Goal: Task Accomplishment & Management: Use online tool/utility

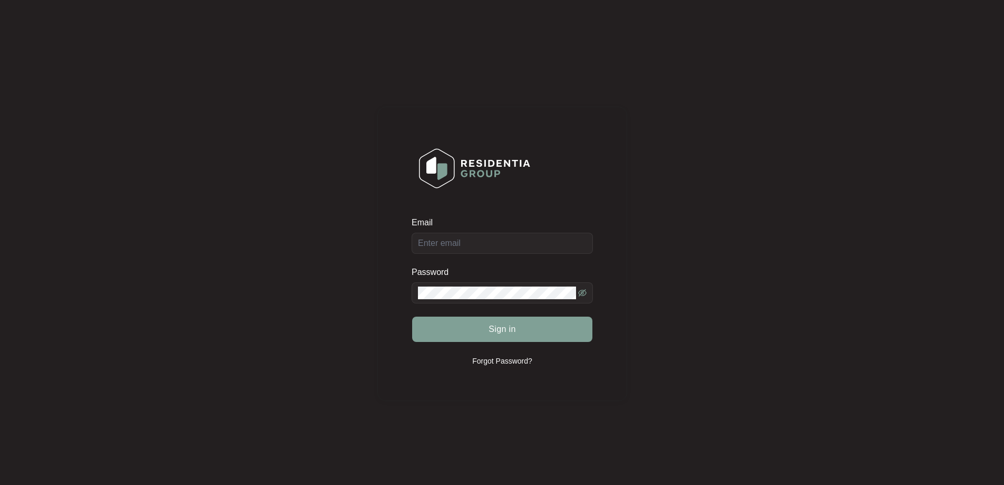
click at [473, 240] on div "Email" at bounding box center [502, 235] width 181 height 37
click at [467, 244] on input "Email" at bounding box center [502, 243] width 181 height 21
type input "[EMAIL_ADDRESS][DOMAIN_NAME]"
click at [501, 332] on span "Sign in" at bounding box center [502, 329] width 27 height 13
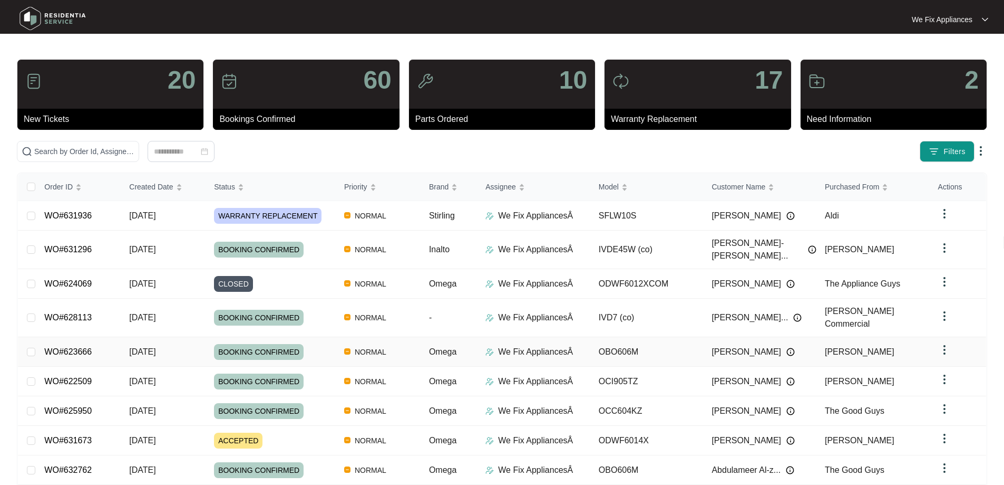
scroll to position [67, 0]
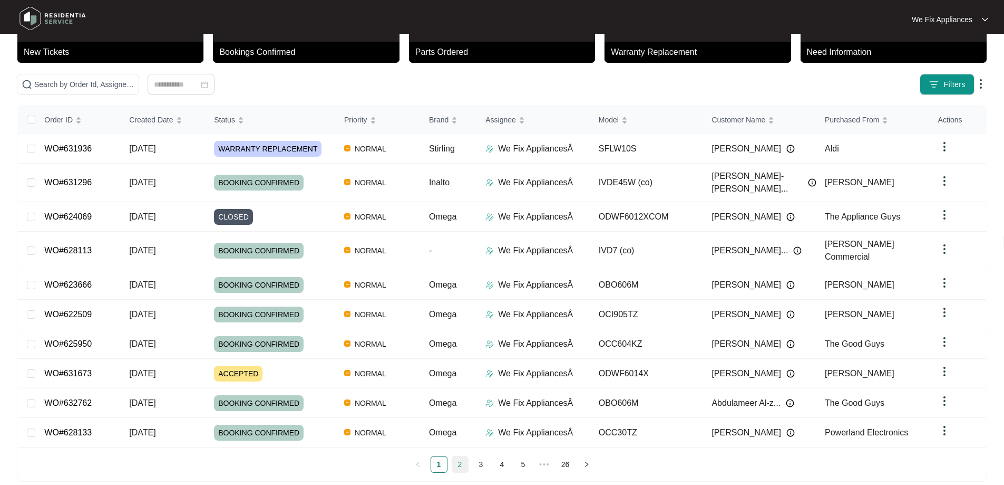
click at [461, 456] on link "2" at bounding box center [460, 464] width 16 height 16
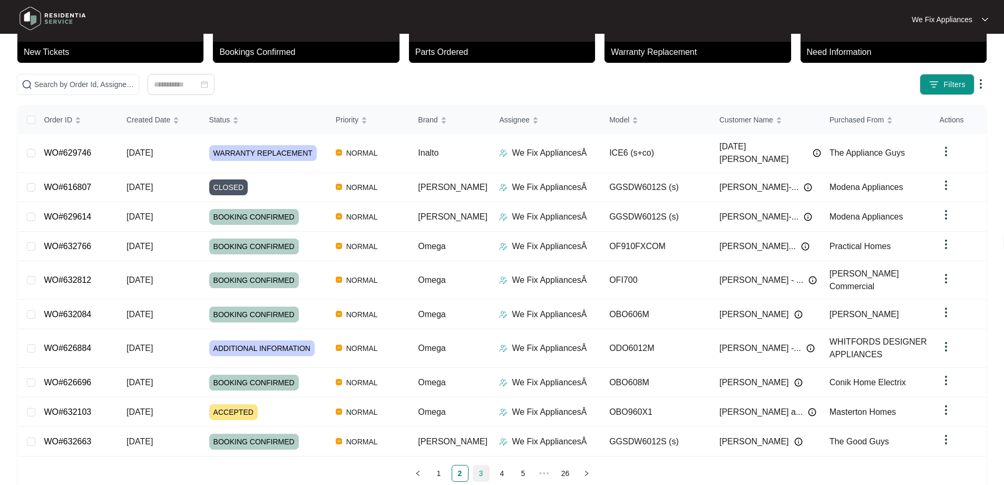
click at [478, 465] on link "3" at bounding box center [481, 473] width 16 height 16
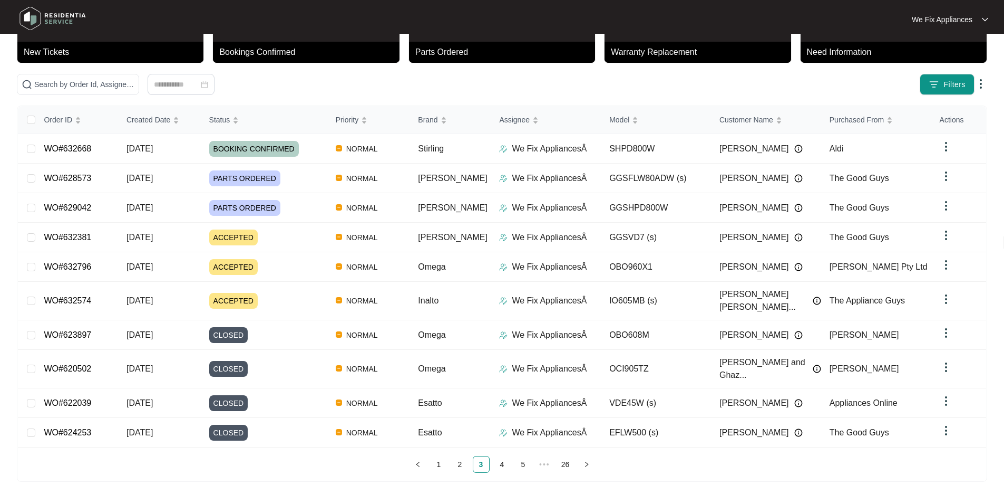
scroll to position [57, 0]
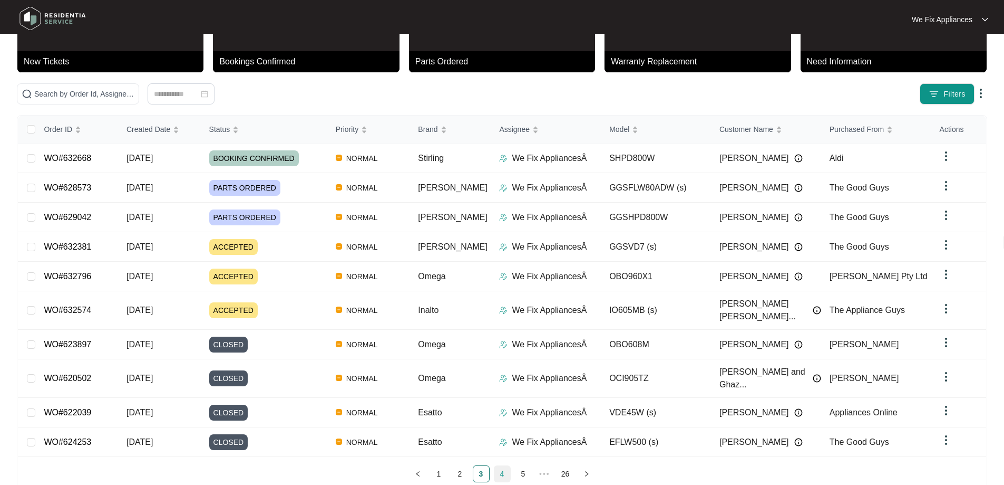
click at [504, 466] on link "4" at bounding box center [503, 474] width 16 height 16
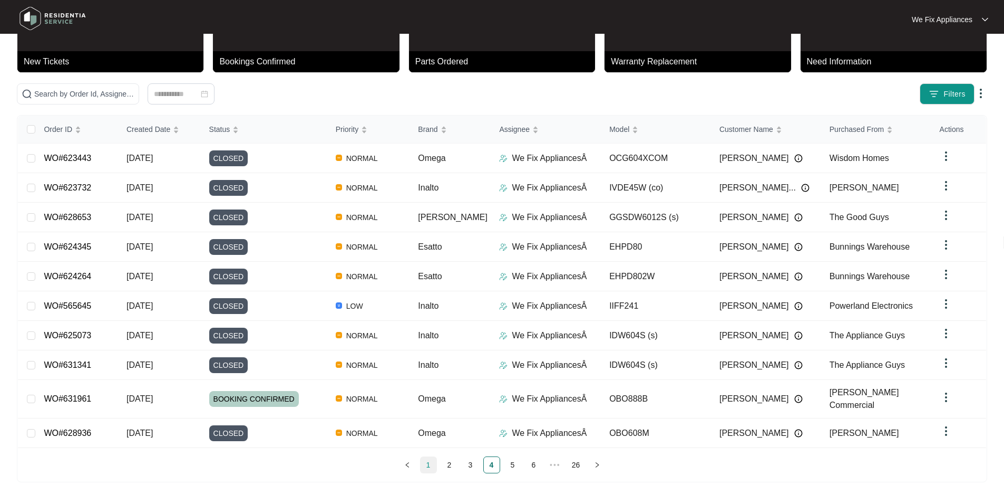
click at [429, 461] on link "1" at bounding box center [429, 465] width 16 height 16
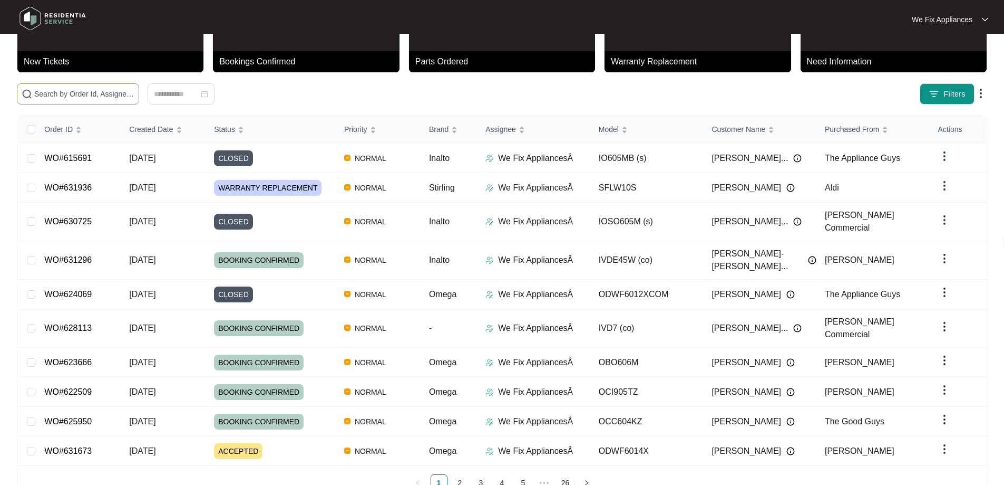
drag, startPoint x: 122, startPoint y: 86, endPoint x: 40, endPoint y: 98, distance: 83.0
paste input "628573"
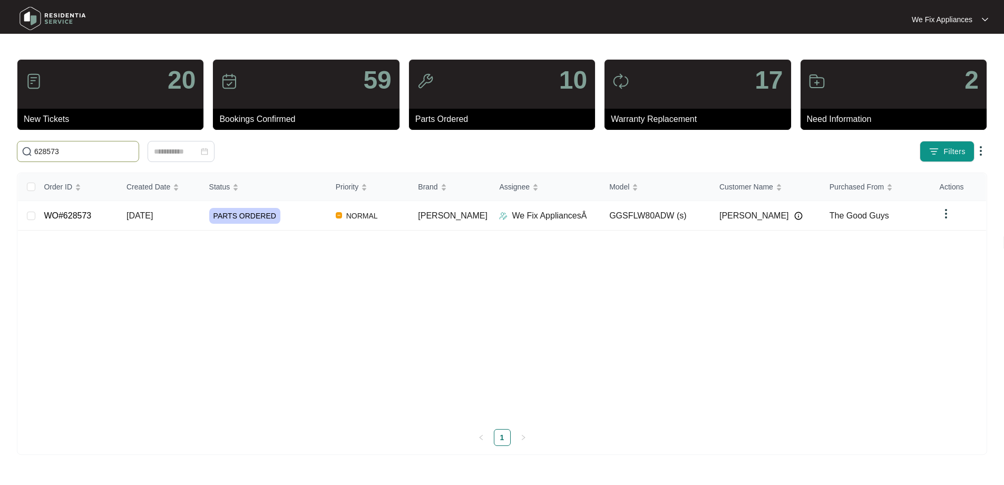
scroll to position [0, 0]
type input "628573"
click at [66, 211] on link "WO#628573" at bounding box center [67, 215] width 47 height 9
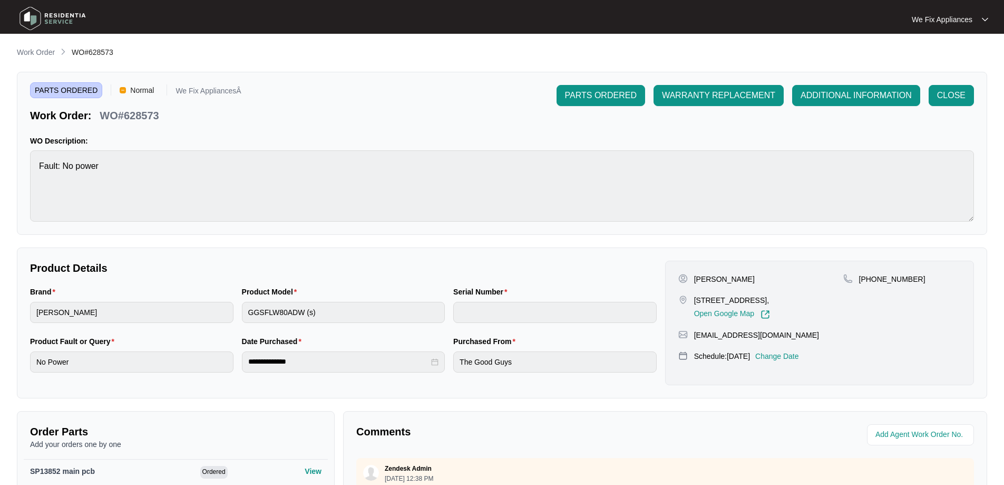
click at [796, 356] on p "Change Date" at bounding box center [778, 356] width 44 height 11
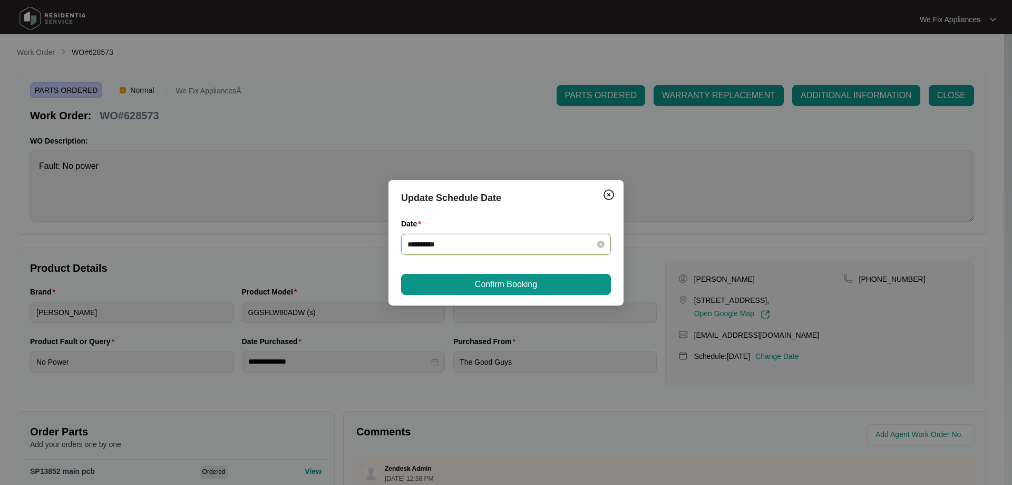
click at [505, 245] on input "**********" at bounding box center [500, 244] width 185 height 12
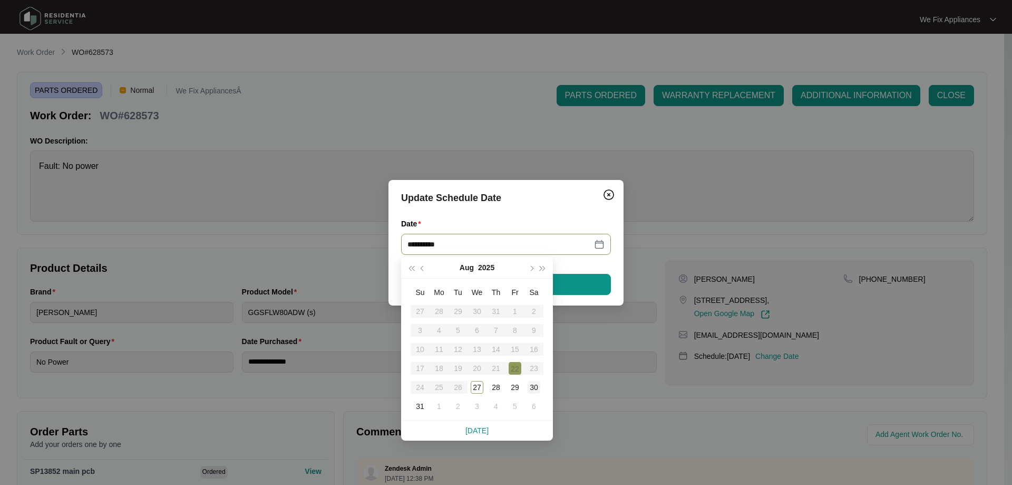
type input "**********"
click at [540, 383] on td "30" at bounding box center [534, 387] width 19 height 19
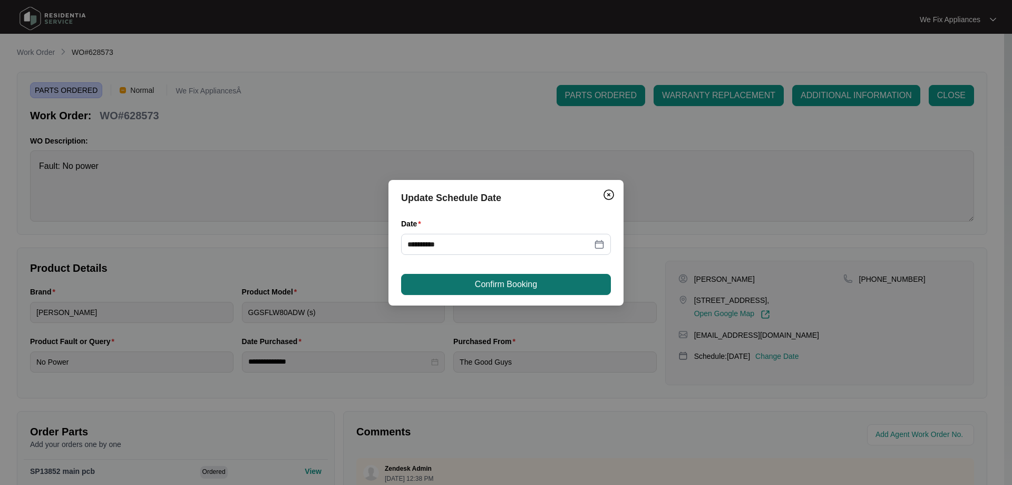
click at [521, 285] on span "Confirm Booking" at bounding box center [506, 284] width 62 height 13
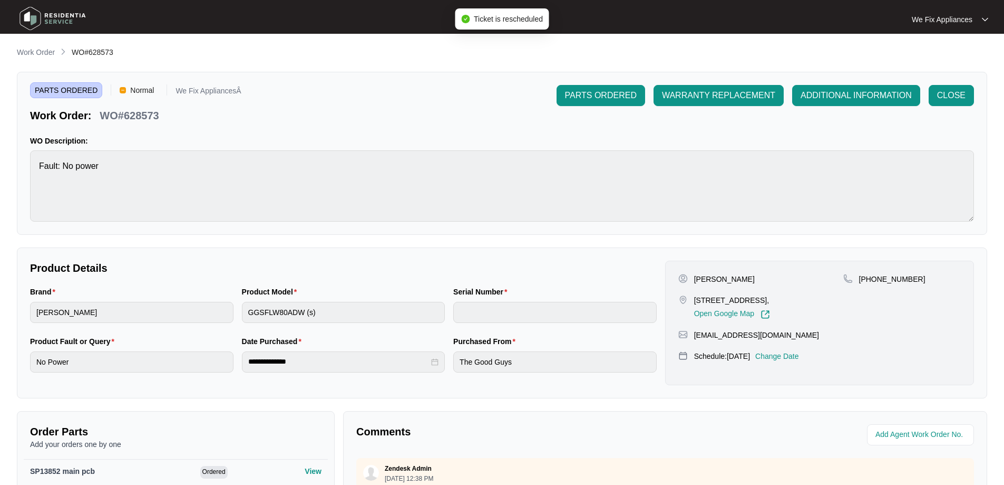
click at [63, 18] on img at bounding box center [53, 19] width 74 height 32
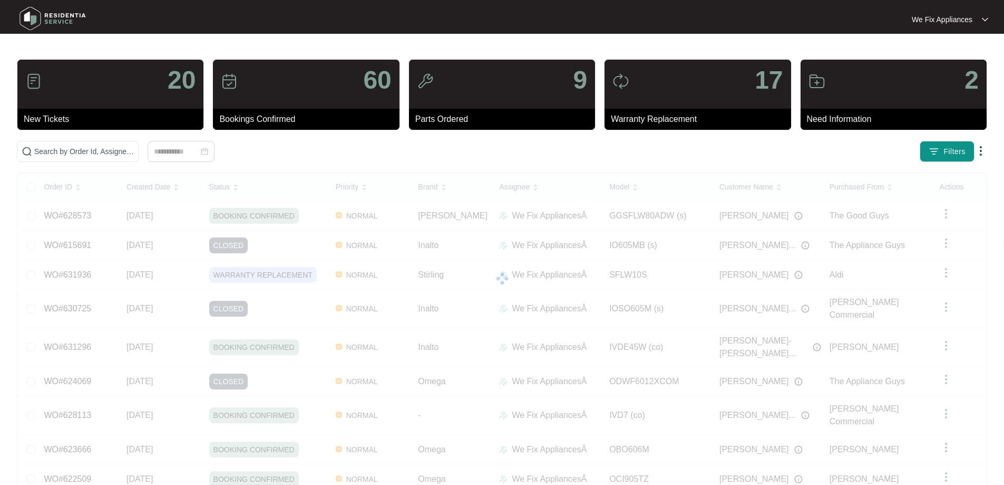
click at [36, 17] on img at bounding box center [53, 19] width 74 height 32
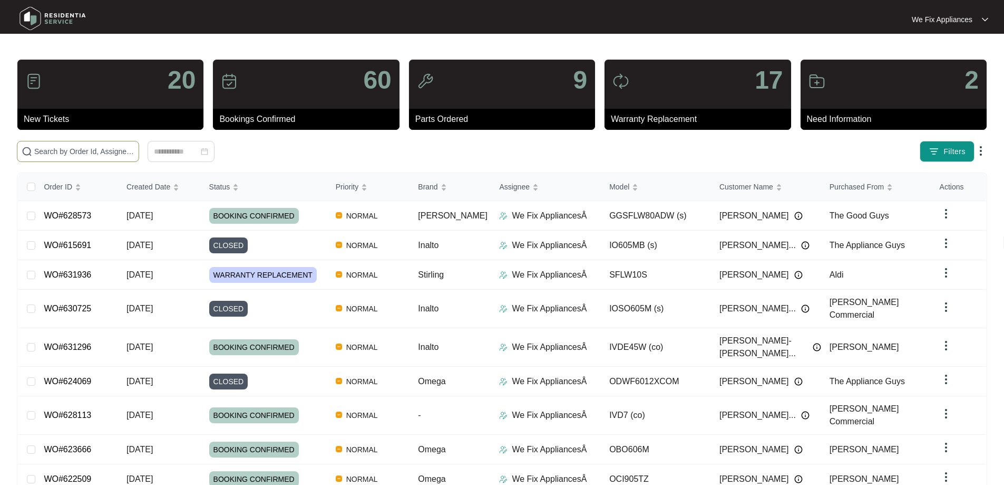
click at [90, 143] on span at bounding box center [78, 151] width 122 height 21
click at [90, 145] on span at bounding box center [78, 151] width 122 height 21
drag, startPoint x: 90, startPoint y: 145, endPoint x: 71, endPoint y: 150, distance: 19.6
click at [68, 154] on input "text" at bounding box center [84, 152] width 100 height 12
paste input "632107"
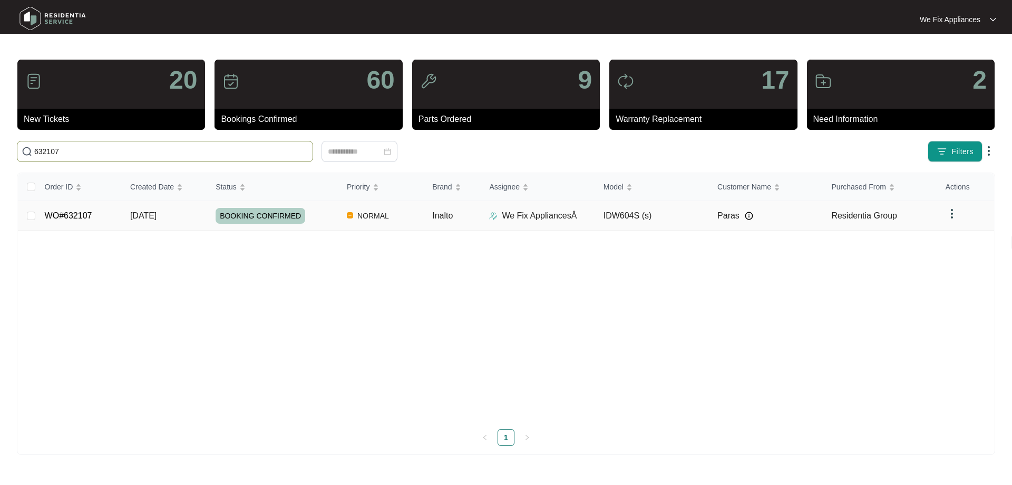
type input "632107"
click at [258, 214] on span "BOOKING CONFIRMED" at bounding box center [261, 216] width 90 height 16
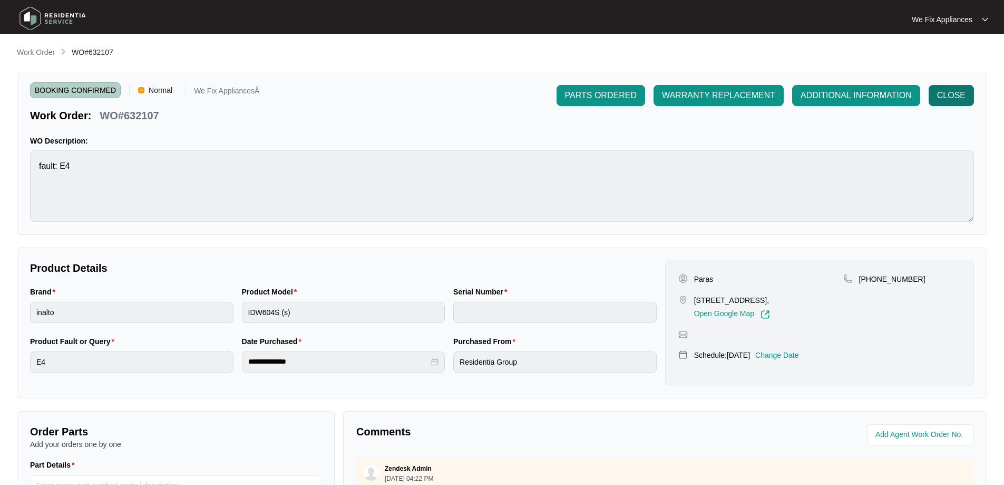
click at [955, 93] on span "CLOSE" at bounding box center [951, 95] width 28 height 13
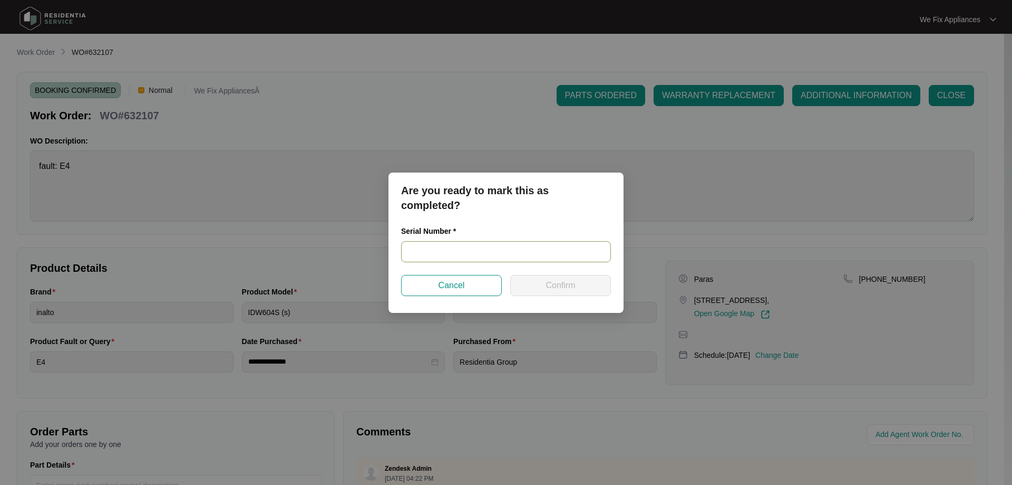
click at [457, 252] on input "text" at bounding box center [506, 251] width 210 height 21
paste input "22073374040200086"
type input "22073374040200086"
click at [567, 287] on span "Confirm" at bounding box center [561, 285] width 30 height 13
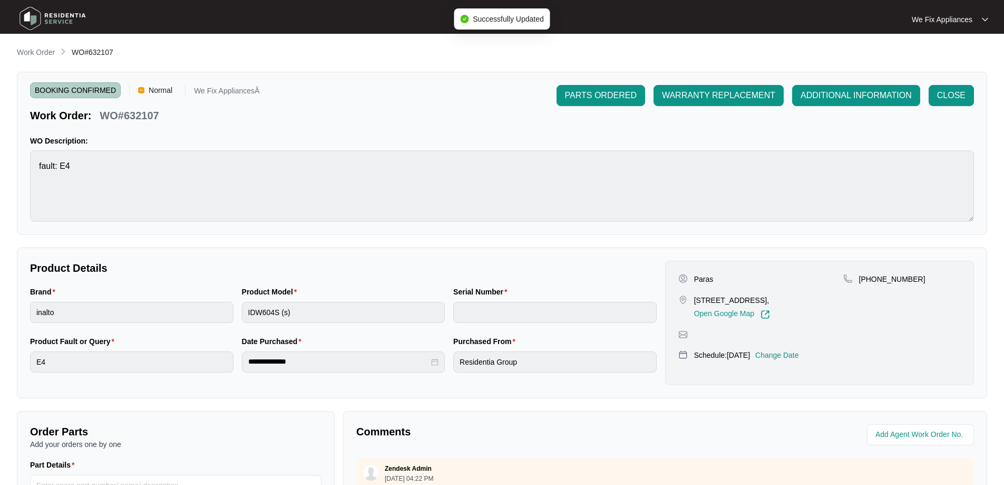
type input "22073374040200086"
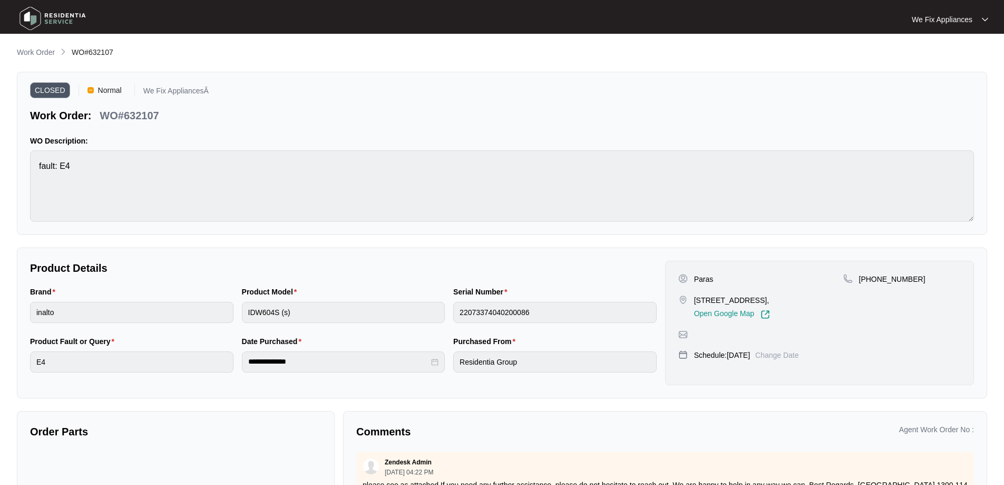
click at [65, 26] on img at bounding box center [53, 19] width 74 height 32
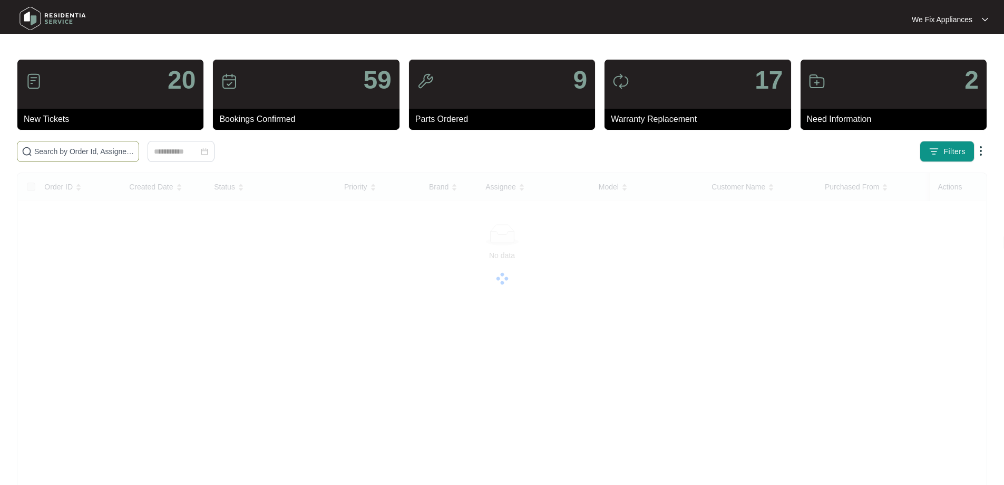
click at [88, 147] on input "text" at bounding box center [84, 152] width 100 height 12
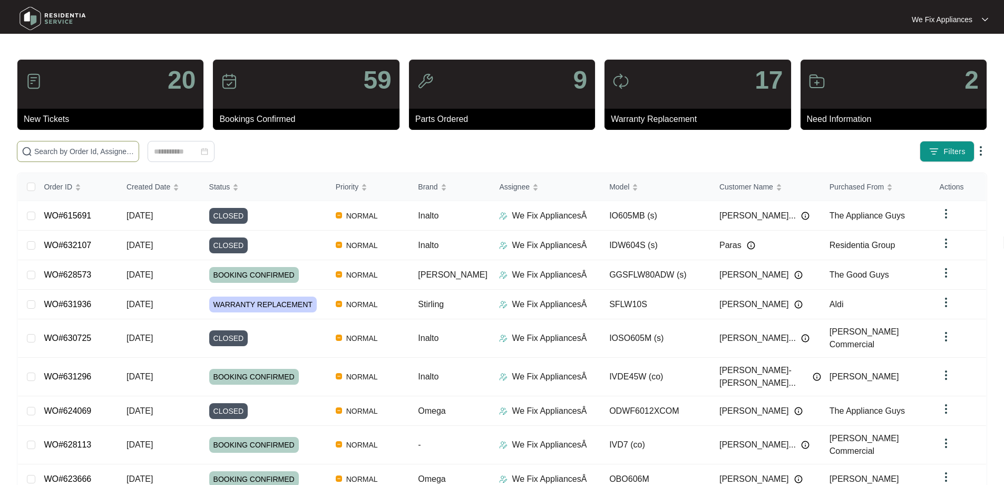
paste input "629548"
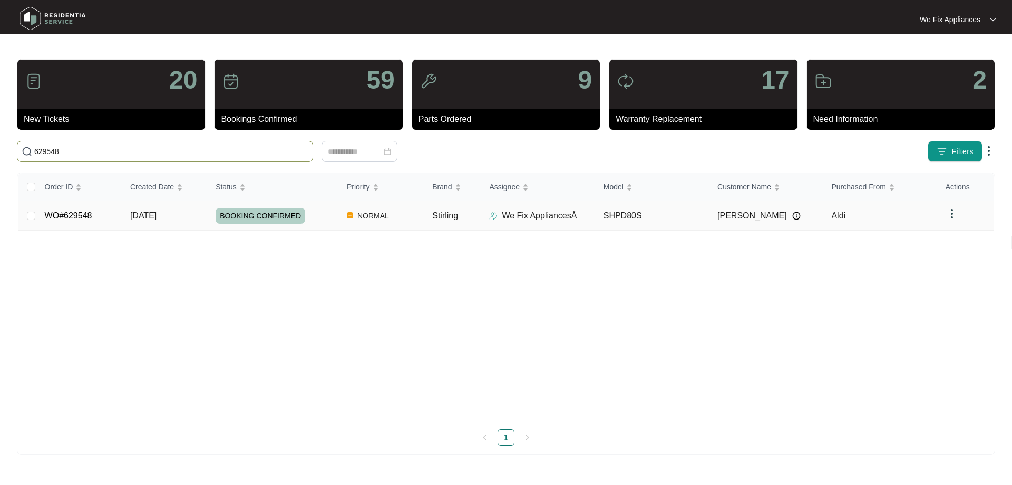
type input "629548"
click at [265, 224] on td "BOOKING CONFIRMED" at bounding box center [272, 216] width 131 height 30
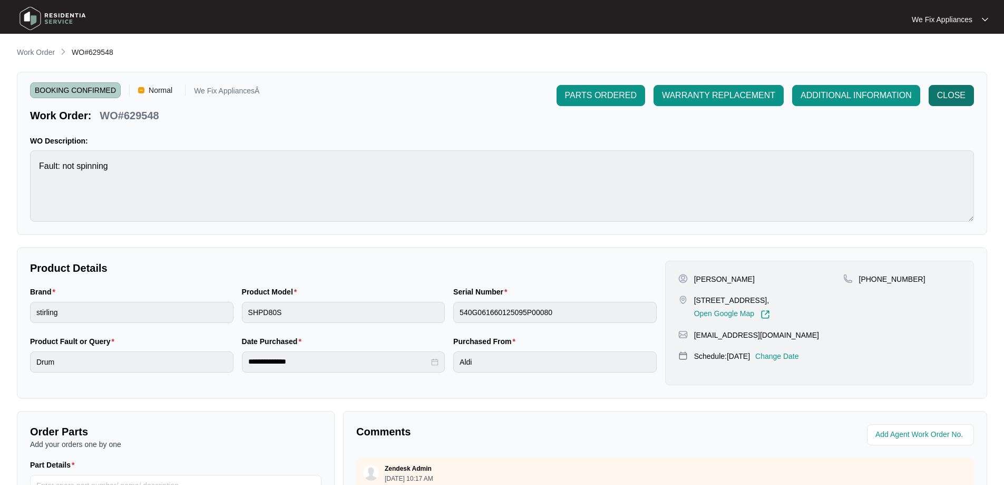
click at [949, 96] on span "CLOSE" at bounding box center [951, 95] width 28 height 13
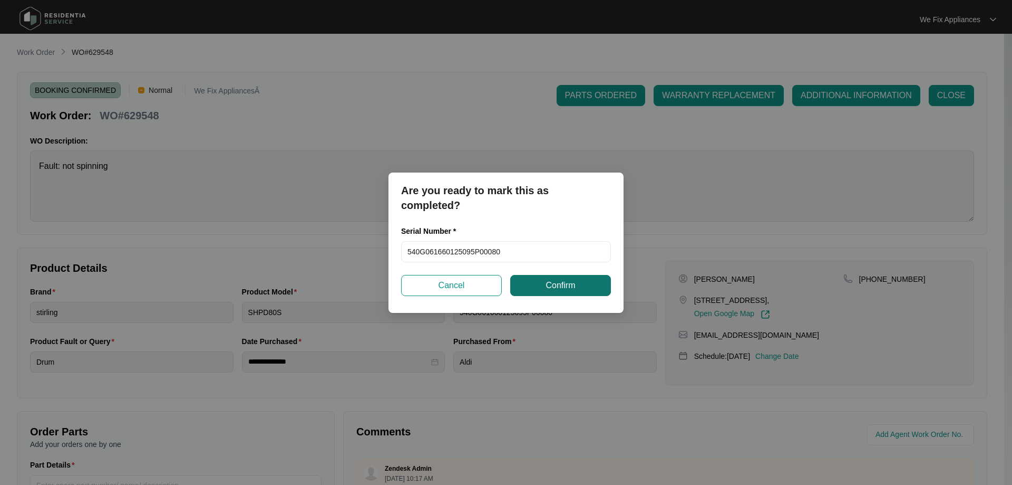
click at [550, 279] on span "Confirm" at bounding box center [561, 285] width 30 height 13
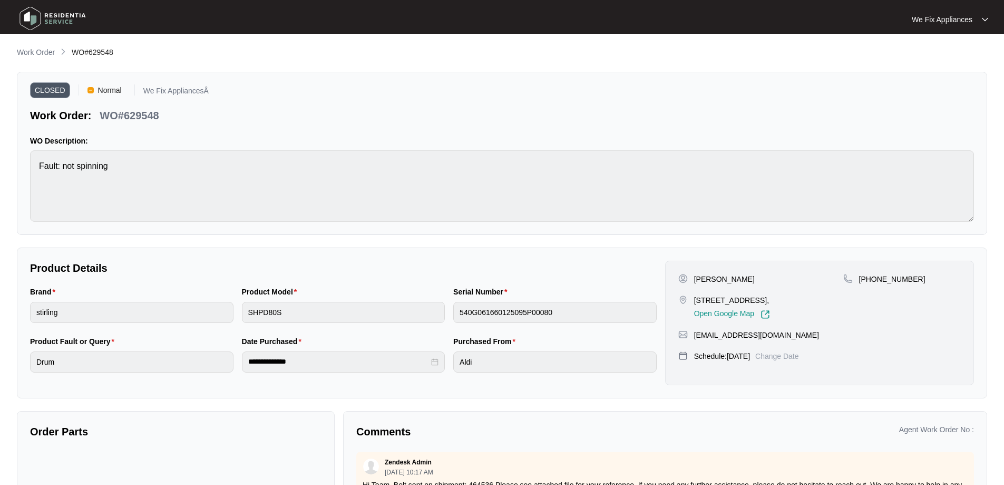
click at [54, 11] on img at bounding box center [53, 19] width 74 height 32
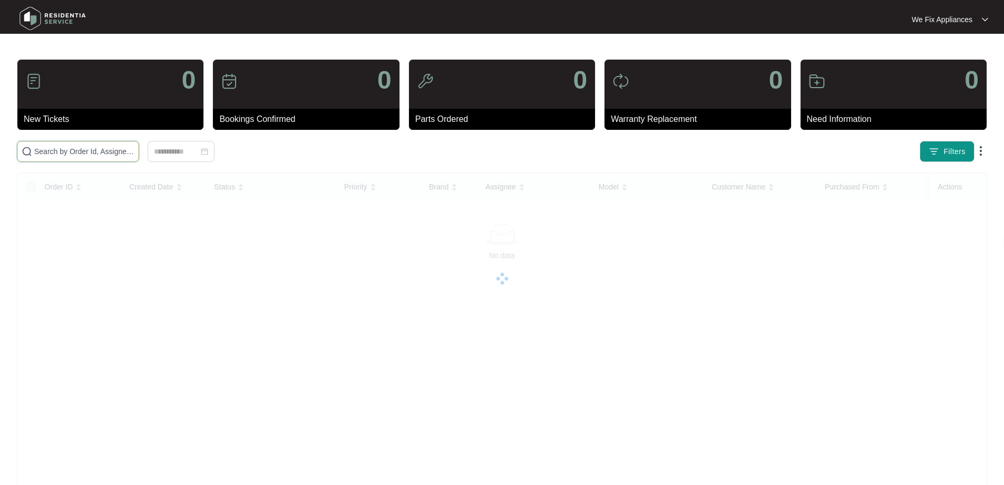
click at [64, 152] on input "text" at bounding box center [84, 152] width 100 height 12
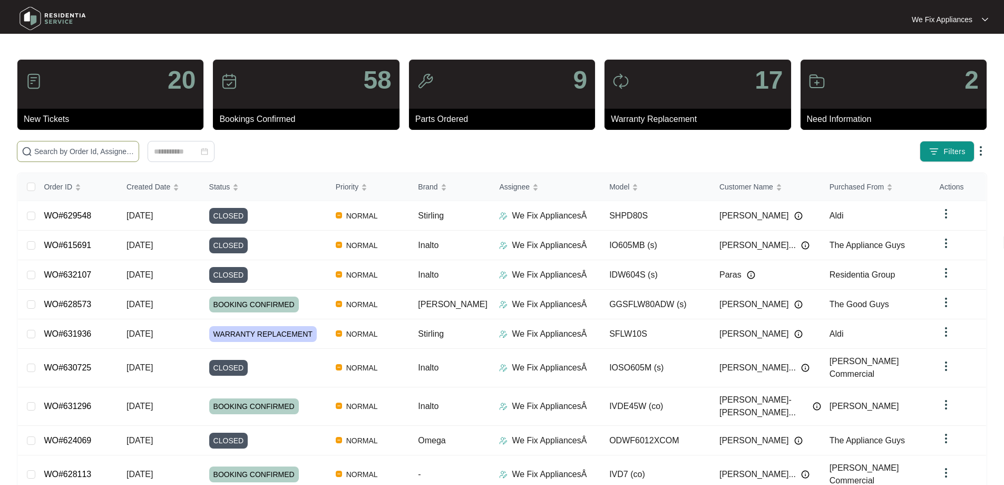
paste input "628693"
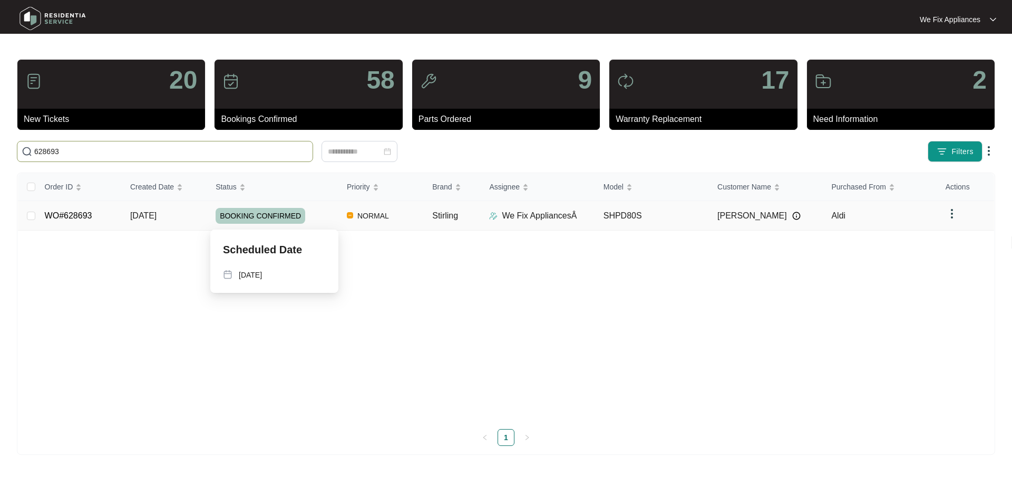
type input "628693"
click at [251, 218] on span "BOOKING CONFIRMED" at bounding box center [261, 216] width 90 height 16
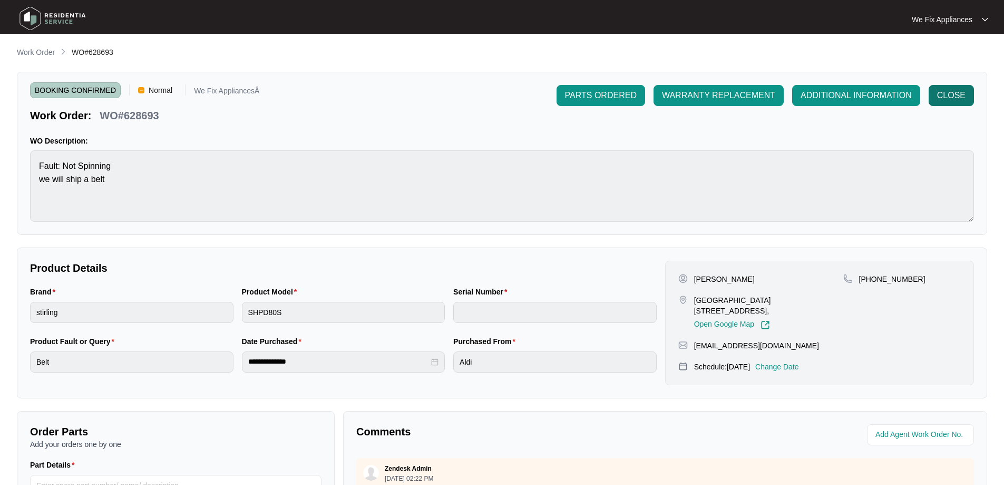
click at [956, 94] on span "CLOSE" at bounding box center [951, 95] width 28 height 13
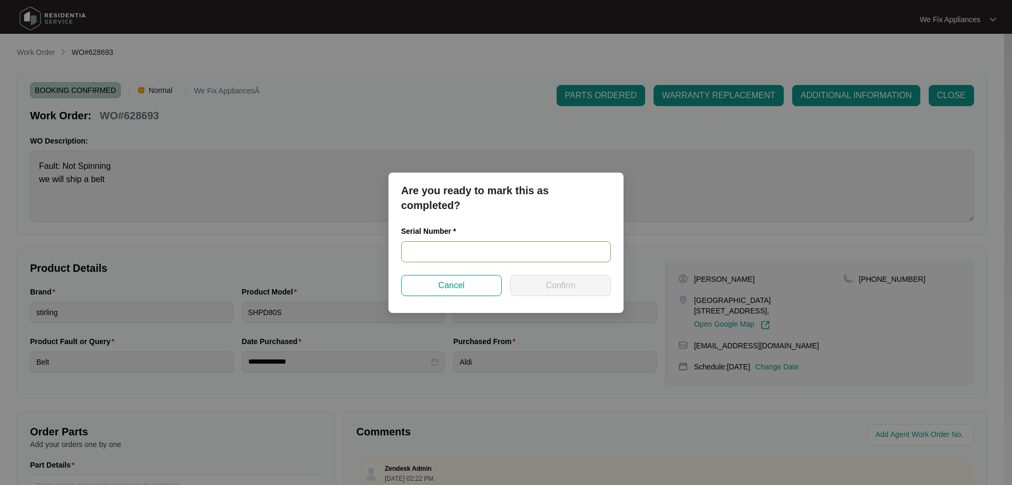
click at [450, 248] on input "text" at bounding box center [506, 251] width 210 height 21
paste input "540G061660125095P00376"
type input "540G061660125095P00376"
click at [558, 282] on span "Confirm" at bounding box center [561, 285] width 30 height 13
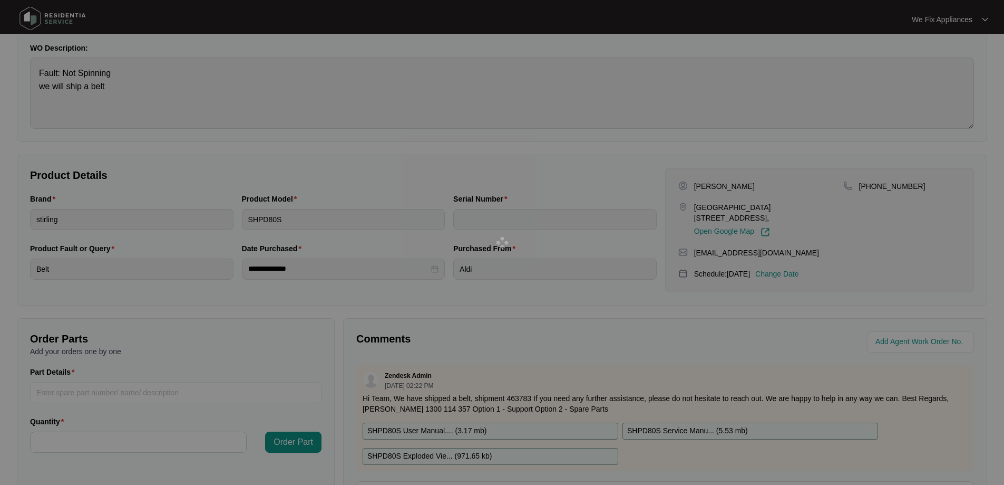
scroll to position [215, 0]
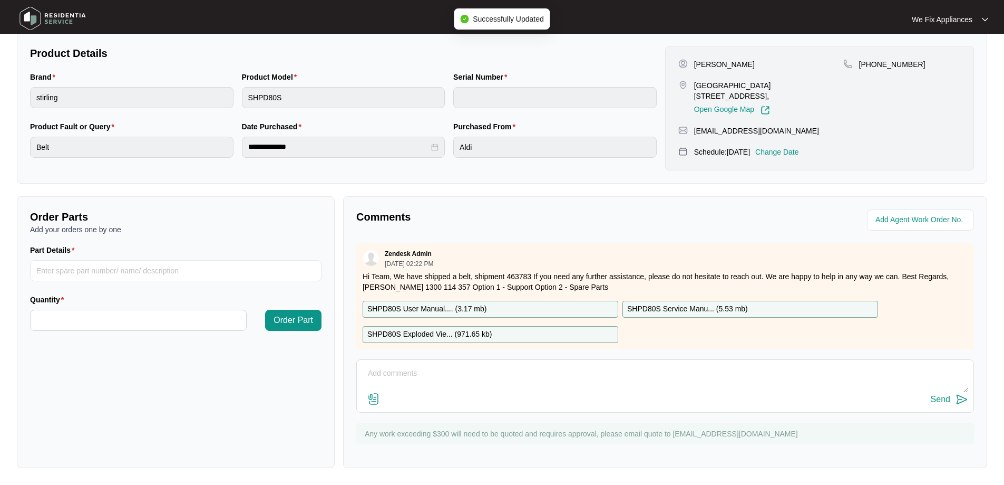
type input "540G061660125095P00376"
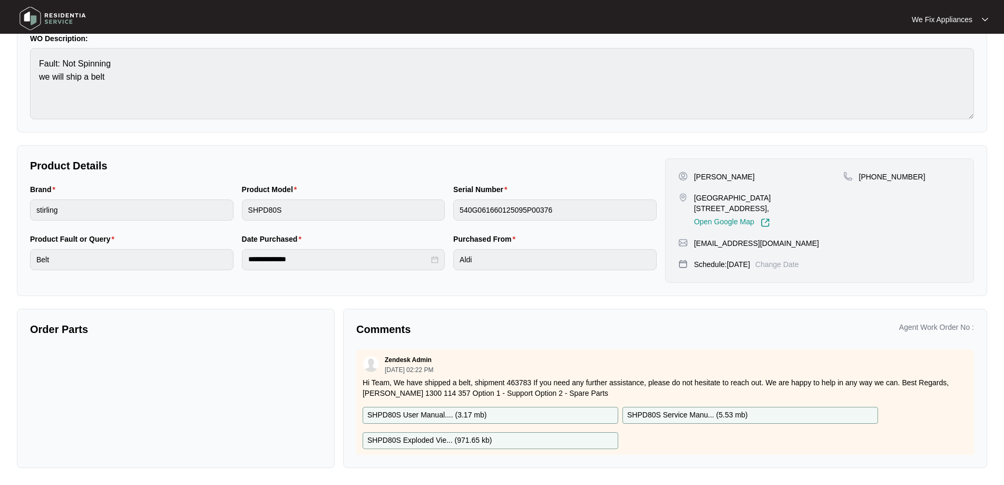
click at [51, 20] on img at bounding box center [53, 19] width 74 height 32
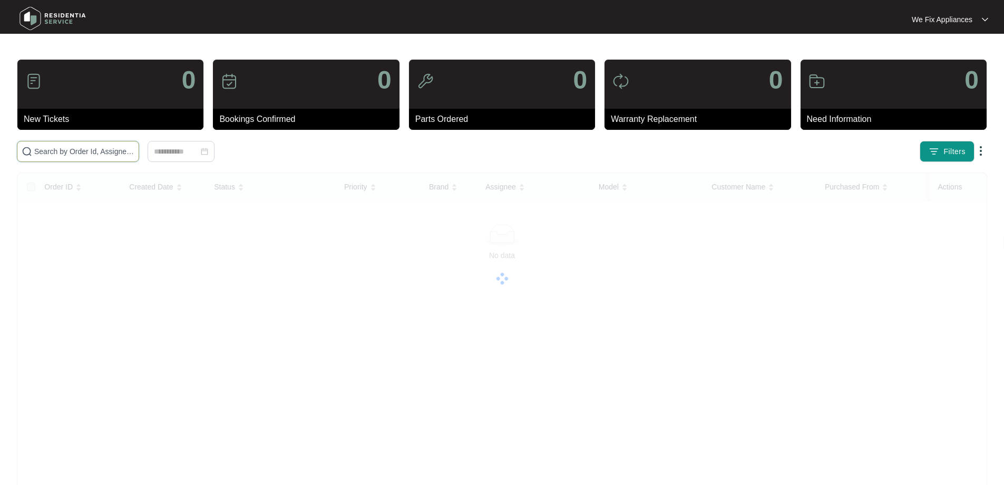
click at [55, 147] on input "text" at bounding box center [84, 152] width 100 height 12
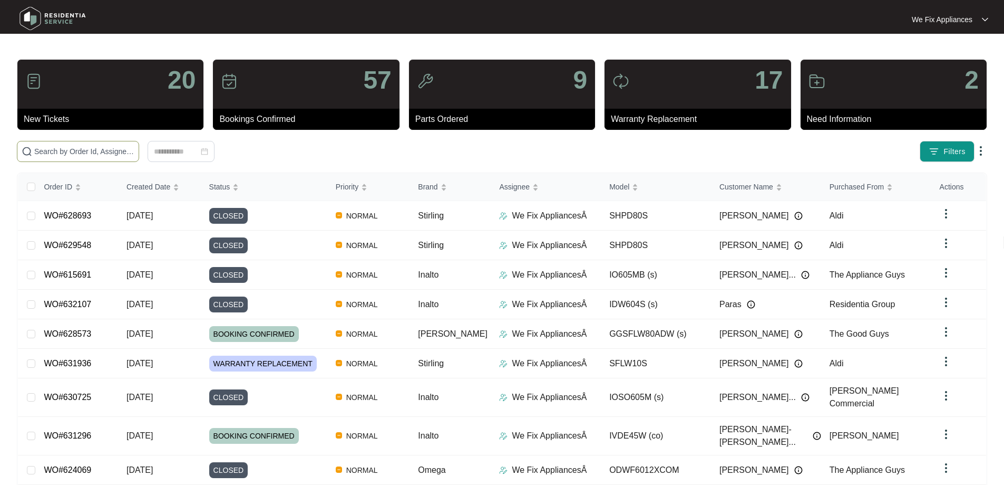
paste input "627279"
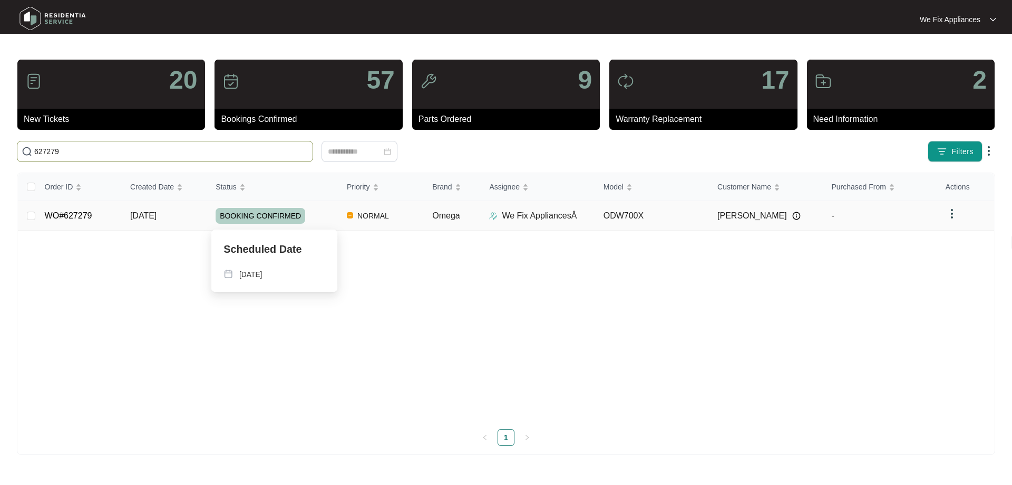
type input "627279"
click at [263, 219] on span "BOOKING CONFIRMED" at bounding box center [261, 216] width 90 height 16
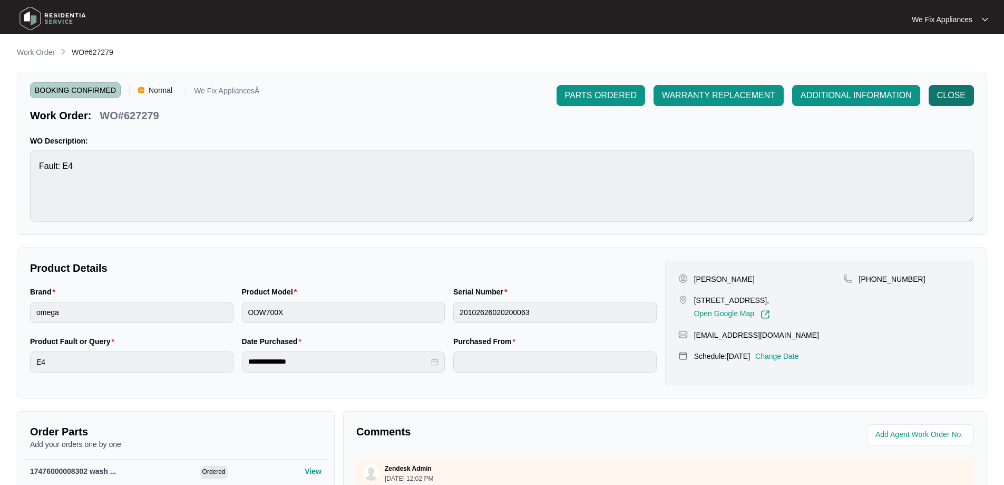
click at [952, 92] on span "CLOSE" at bounding box center [951, 95] width 28 height 13
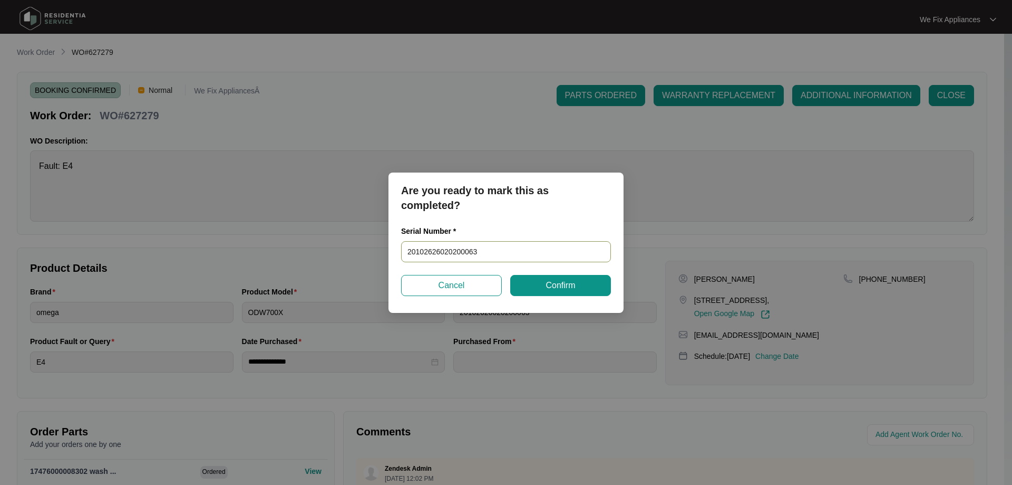
drag, startPoint x: 537, startPoint y: 250, endPoint x: 295, endPoint y: 258, distance: 242.1
click at [295, 258] on div "Are you ready to mark this as completed? Serial Number * 20102626020200063 Canc…" at bounding box center [506, 242] width 1012 height 485
click at [538, 276] on button "Confirm" at bounding box center [560, 285] width 101 height 21
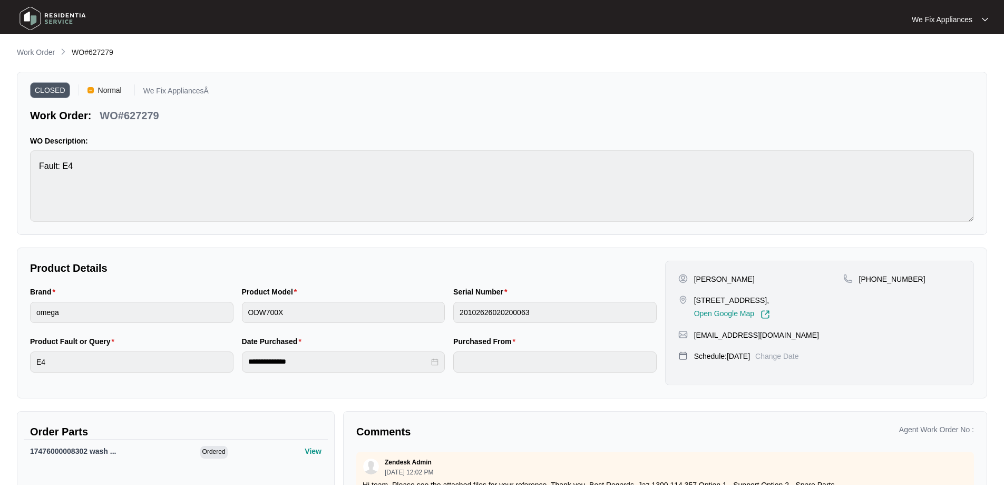
click at [41, 15] on img at bounding box center [53, 19] width 74 height 32
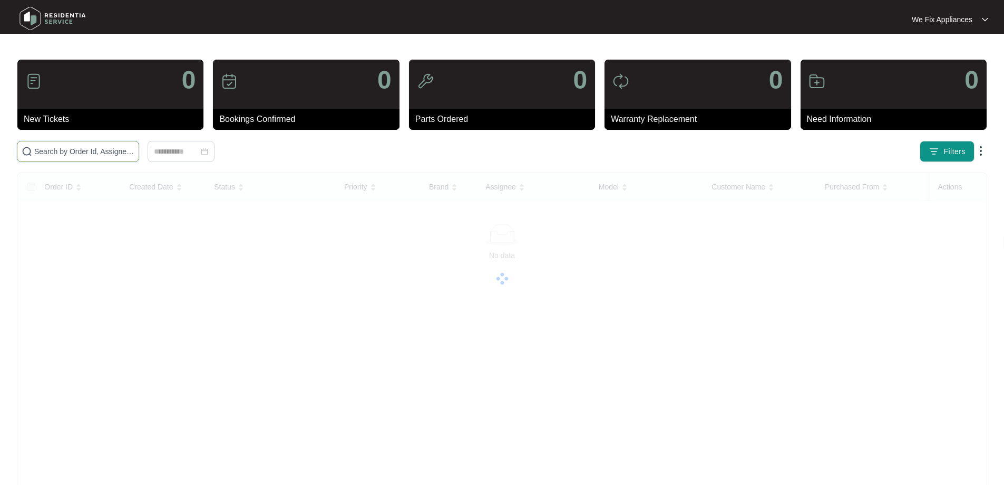
click at [71, 153] on input "text" at bounding box center [84, 152] width 100 height 12
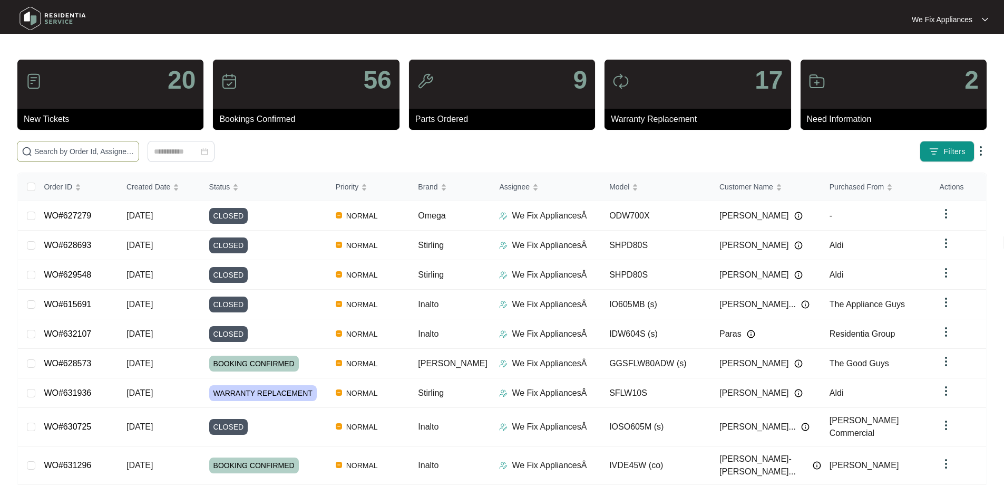
paste input "629282"
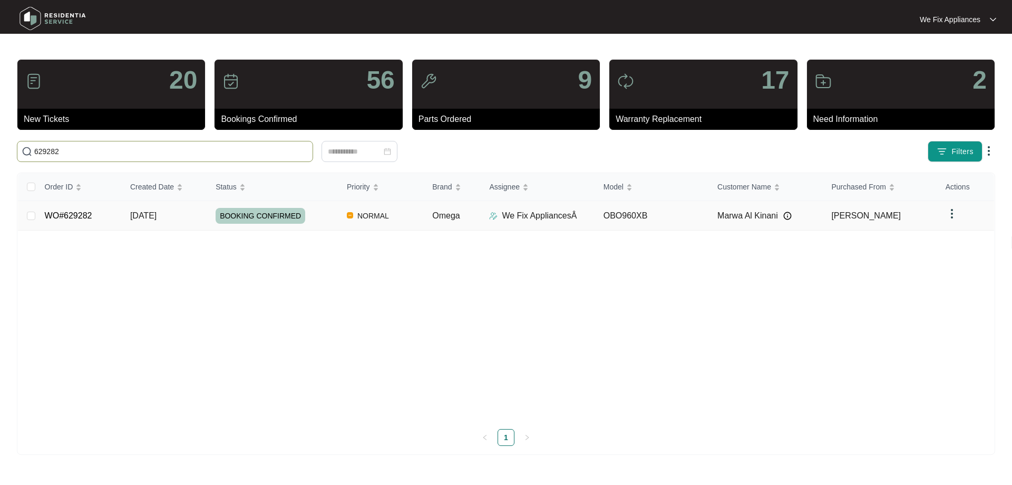
type input "629282"
click at [250, 209] on span "BOOKING CONFIRMED" at bounding box center [261, 216] width 90 height 16
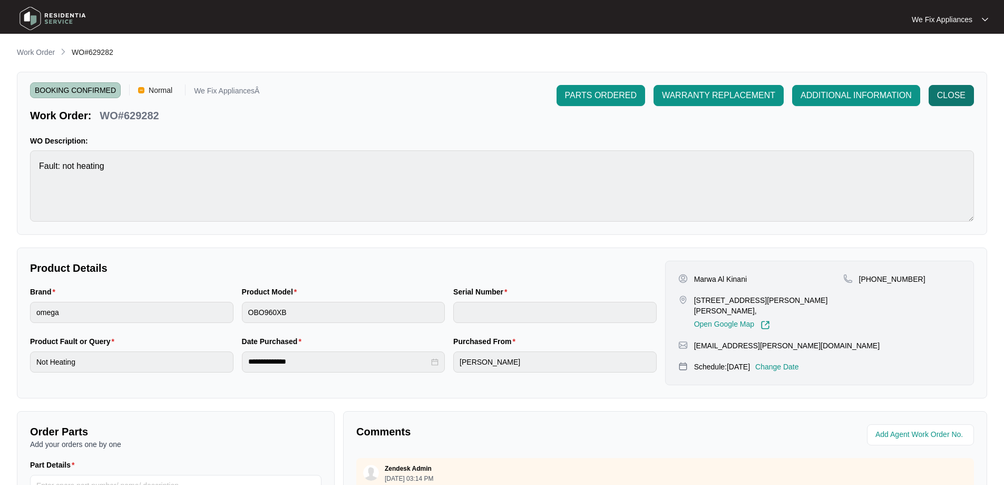
click at [950, 100] on span "CLOSE" at bounding box center [951, 95] width 28 height 13
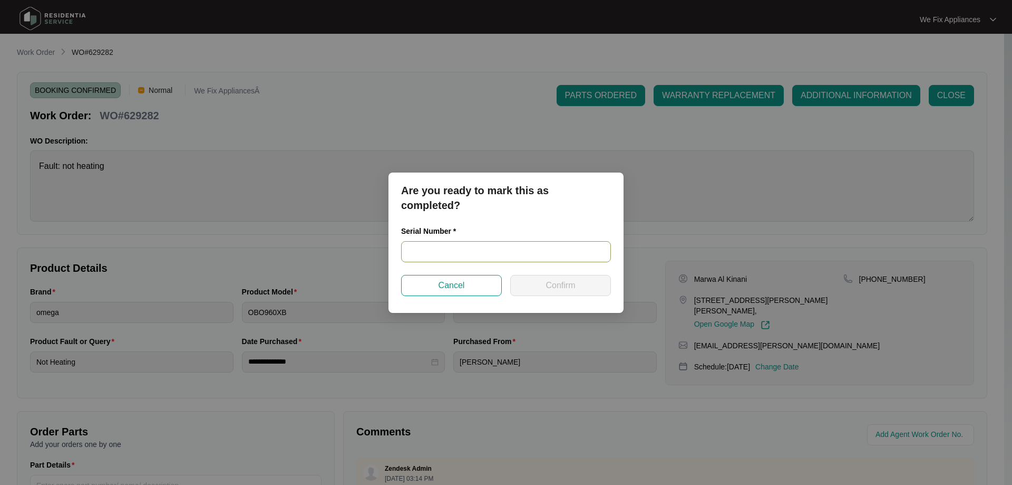
click at [471, 252] on input "text" at bounding box center [506, 251] width 210 height 21
paste input "V0000482042111000191"
type input "V0000482042111000191"
click at [557, 290] on span "Confirm" at bounding box center [561, 285] width 30 height 13
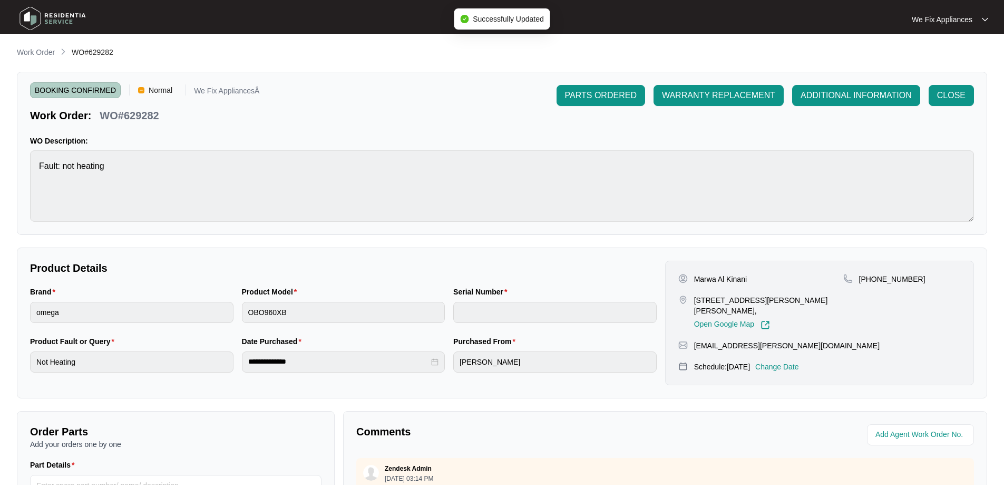
type input "V0000482042111000191"
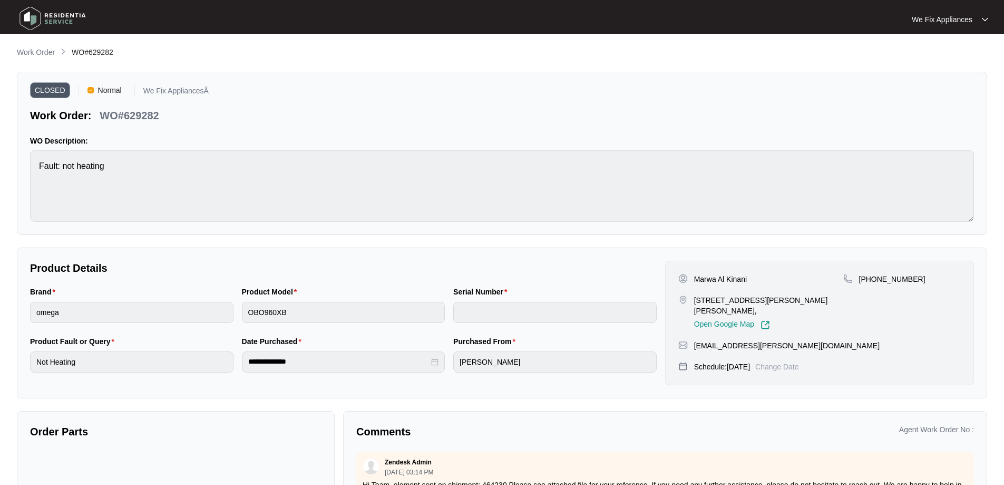
click at [36, 17] on img at bounding box center [53, 19] width 74 height 32
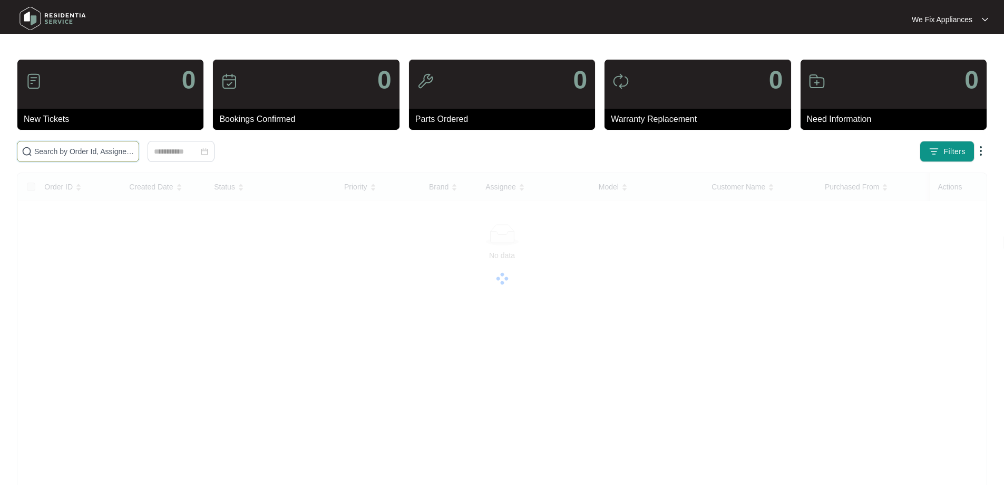
click at [73, 153] on input "text" at bounding box center [84, 152] width 100 height 12
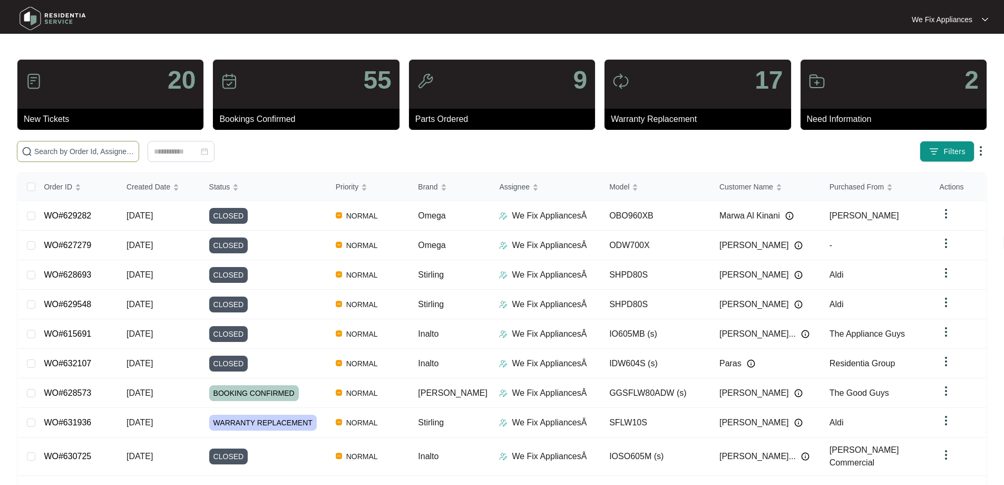
paste input "631079"
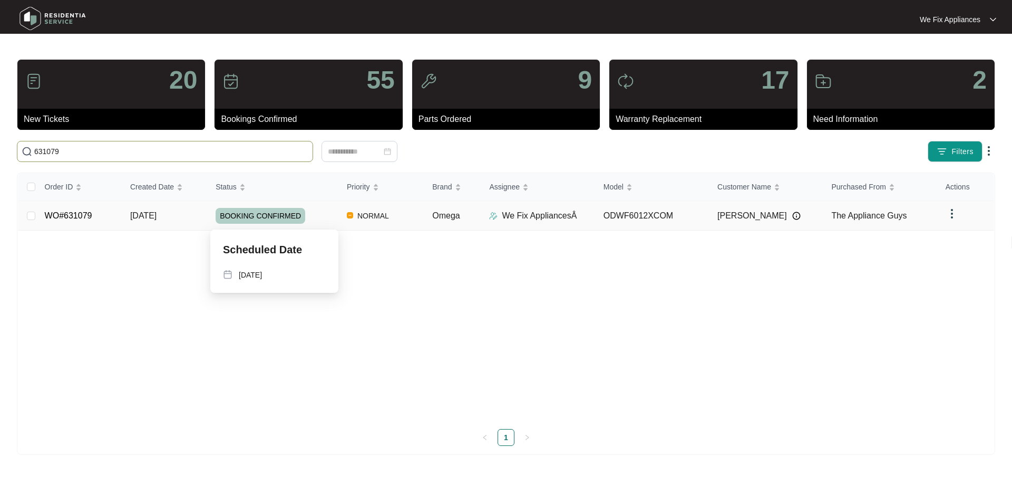
type input "631079"
click at [266, 217] on span "BOOKING CONFIRMED" at bounding box center [261, 216] width 90 height 16
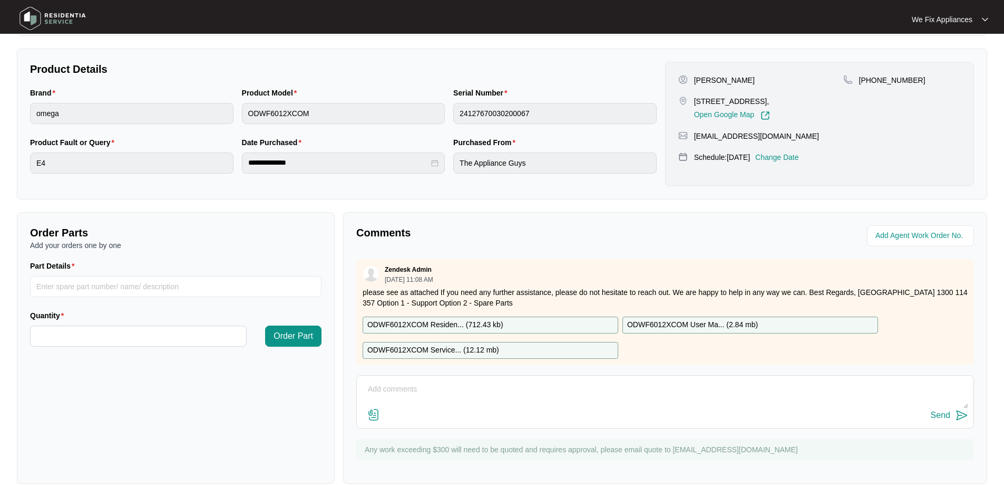
scroll to position [215, 0]
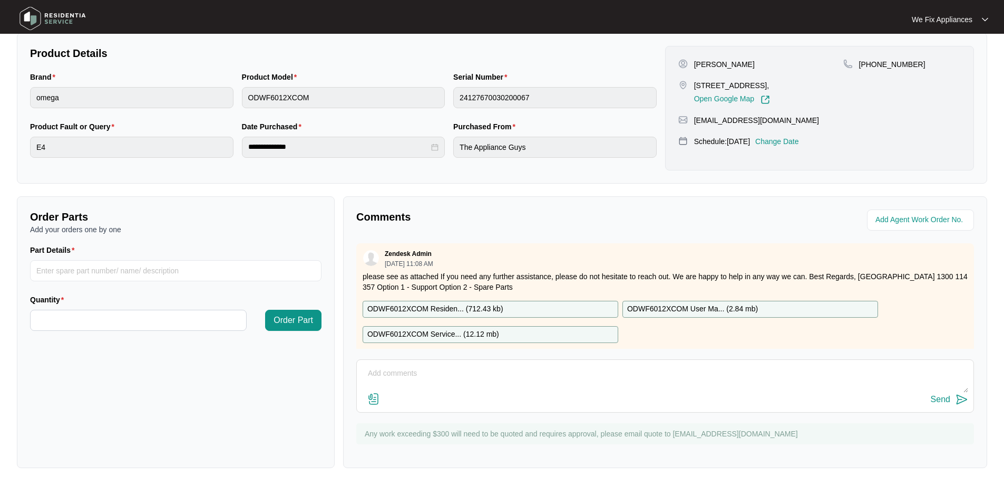
click at [446, 305] on p "ODWF6012XCOM Residen... ( 712.43 kb )" at bounding box center [436, 309] width 136 height 12
click at [119, 270] on input "Part Details" at bounding box center [176, 270] width 292 height 21
paste input "SP21142"
type input "SP21142 display pcb"
click at [136, 323] on input "Quantity" at bounding box center [139, 320] width 216 height 20
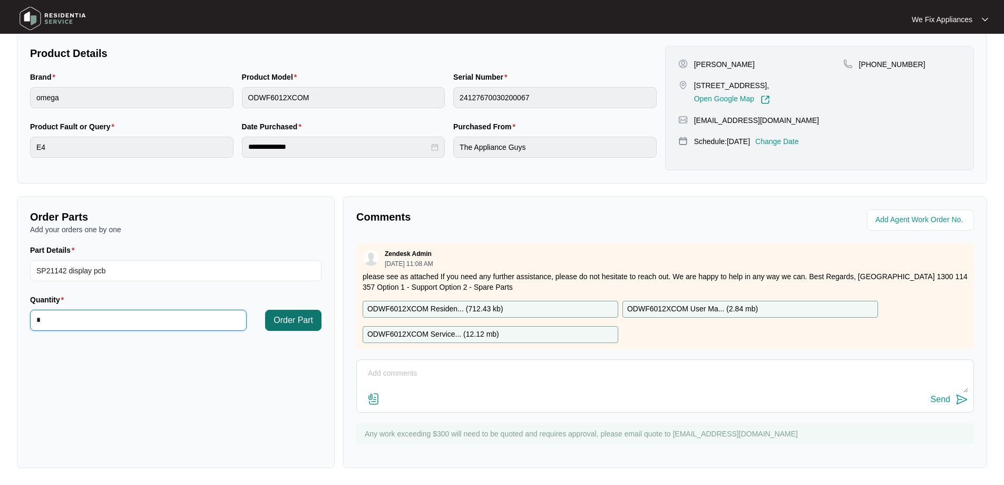
type input "*"
click at [304, 314] on span "Order Part" at bounding box center [294, 320] width 40 height 13
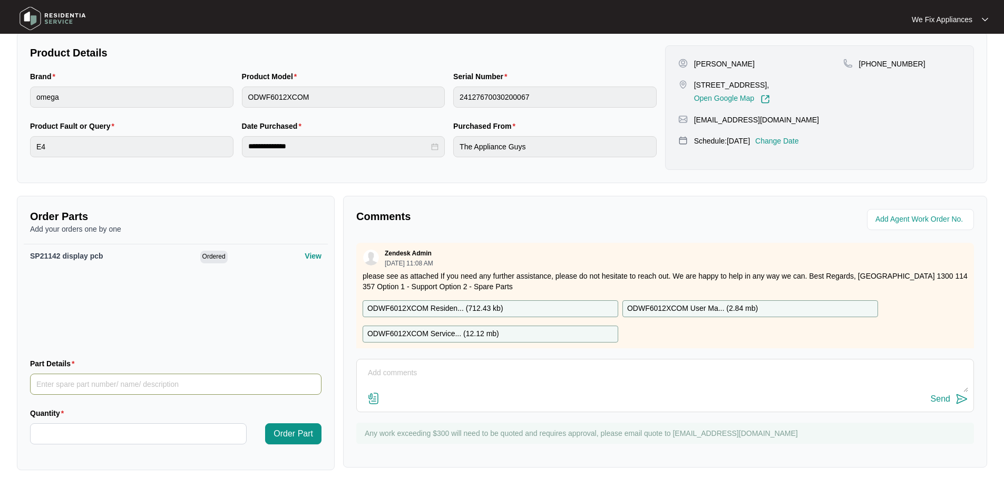
click at [79, 383] on input "Part Details" at bounding box center [176, 383] width 292 height 21
paste input "SP21143"
type input "SP21143 main PCB"
click at [114, 433] on input "Quantity" at bounding box center [139, 433] width 216 height 20
type input "*"
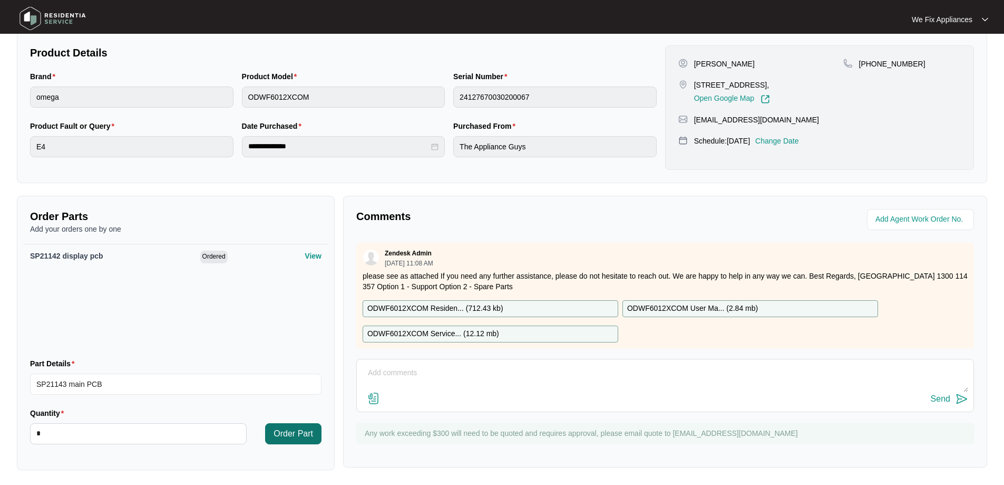
click at [282, 434] on span "Order Part" at bounding box center [294, 433] width 40 height 13
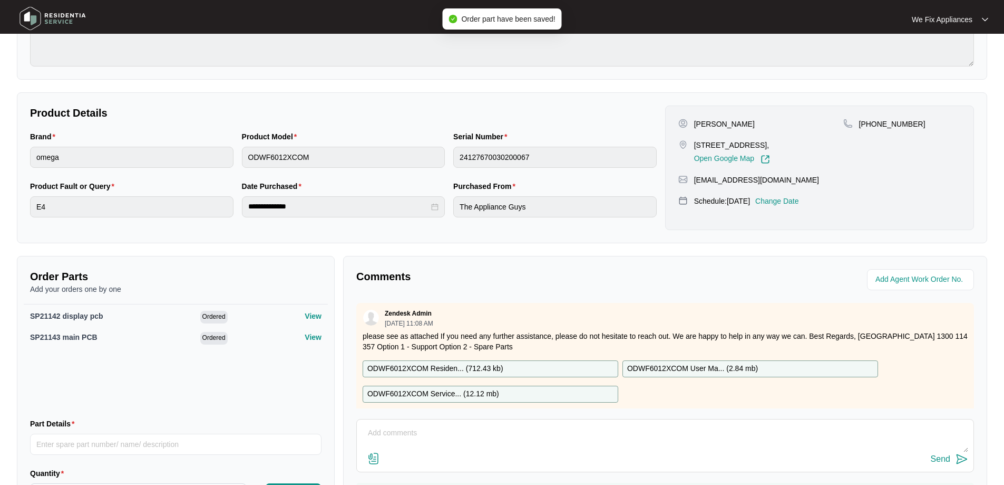
scroll to position [4, 0]
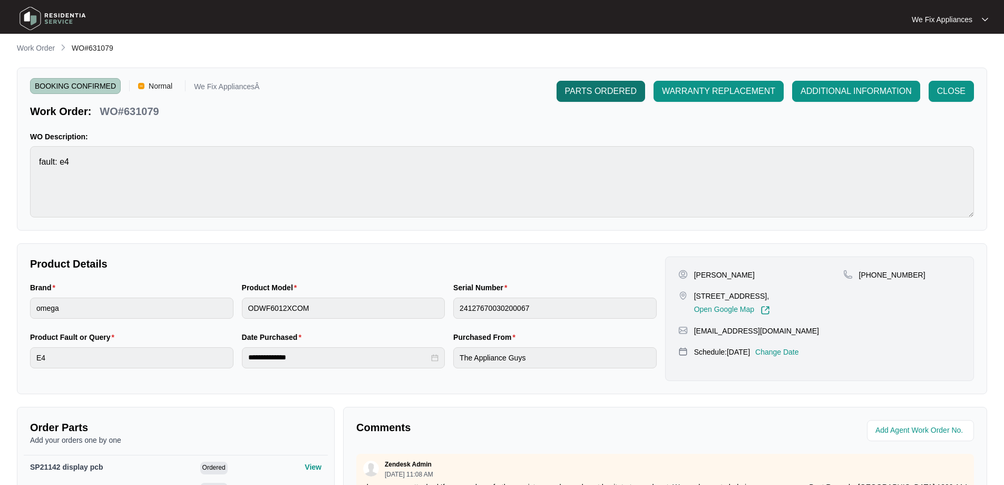
click at [603, 98] on button "PARTS ORDERED" at bounding box center [601, 91] width 89 height 21
click at [59, 20] on img at bounding box center [53, 19] width 74 height 32
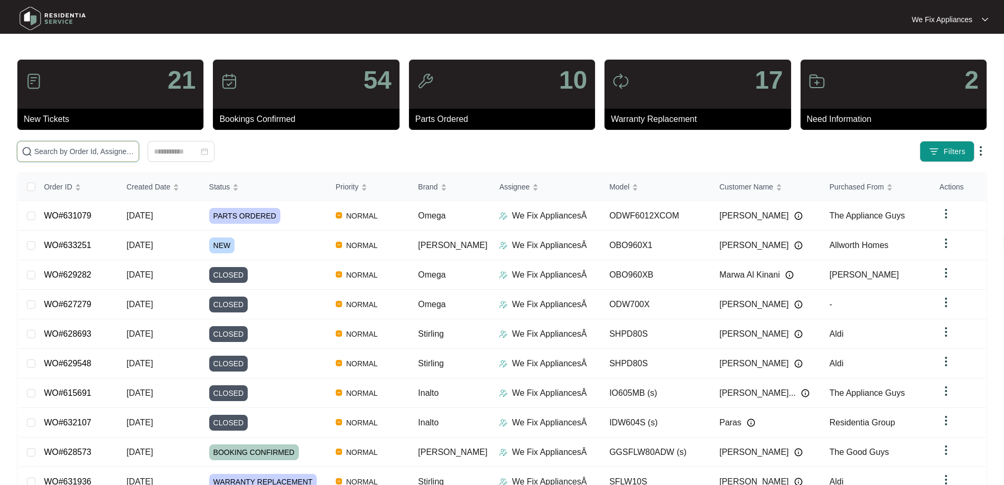
click at [105, 149] on input "text" at bounding box center [84, 152] width 100 height 12
paste input "625950"
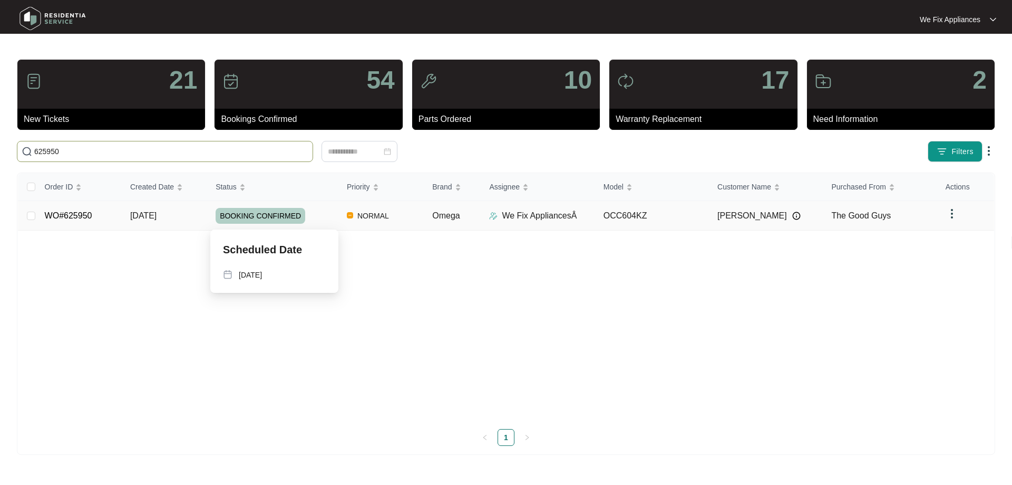
type input "625950"
click at [247, 216] on span "BOOKING CONFIRMED" at bounding box center [261, 216] width 90 height 16
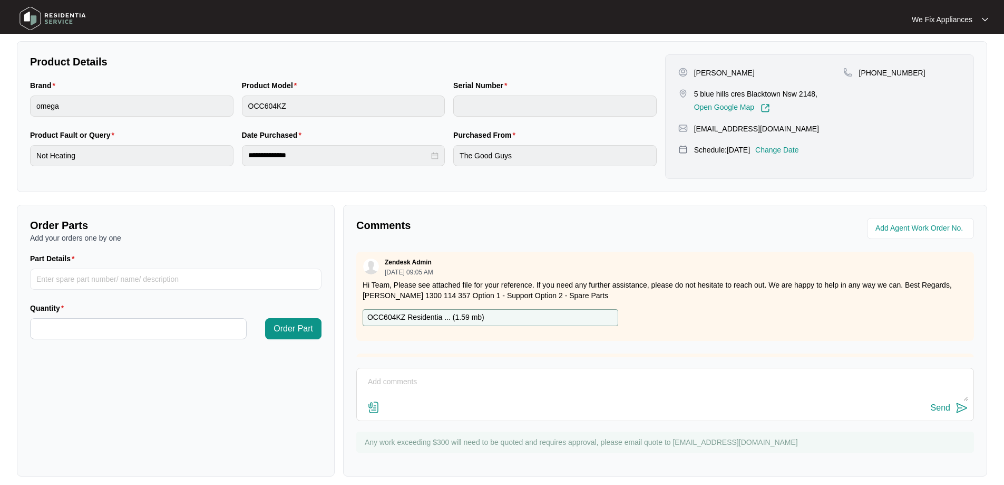
scroll to position [211, 0]
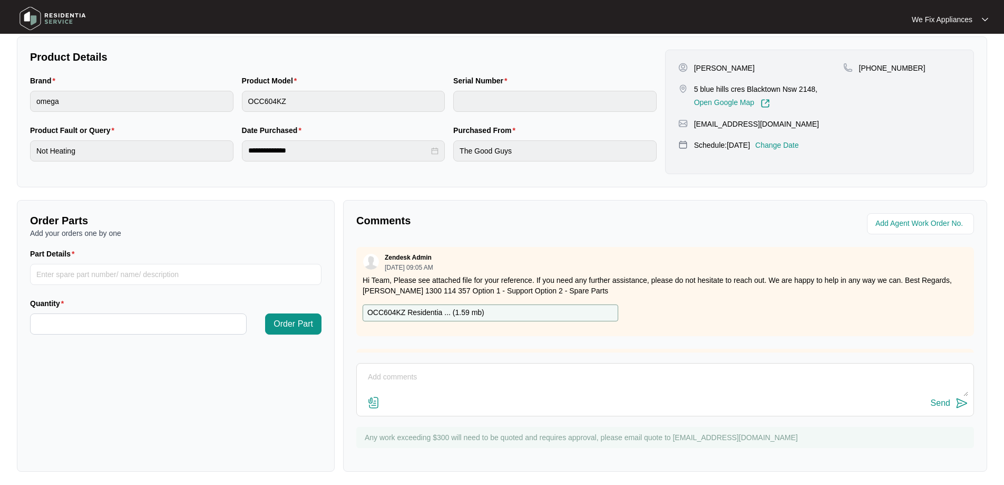
click at [439, 312] on p "OCC604KZ Residentia ... ( 1.59 mb )" at bounding box center [426, 313] width 117 height 12
click at [119, 274] on input "Part Details" at bounding box center [176, 274] width 292 height 21
paste input "SP19908"
type input "SP19908 main PCB"
click at [113, 331] on input "Quantity" at bounding box center [139, 324] width 216 height 20
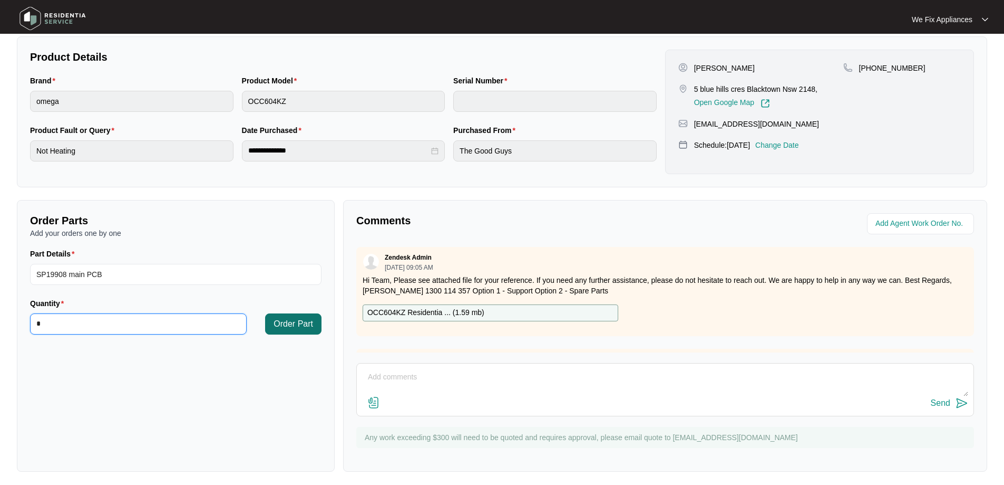
type input "*"
click at [291, 325] on span "Order Part" at bounding box center [294, 323] width 40 height 13
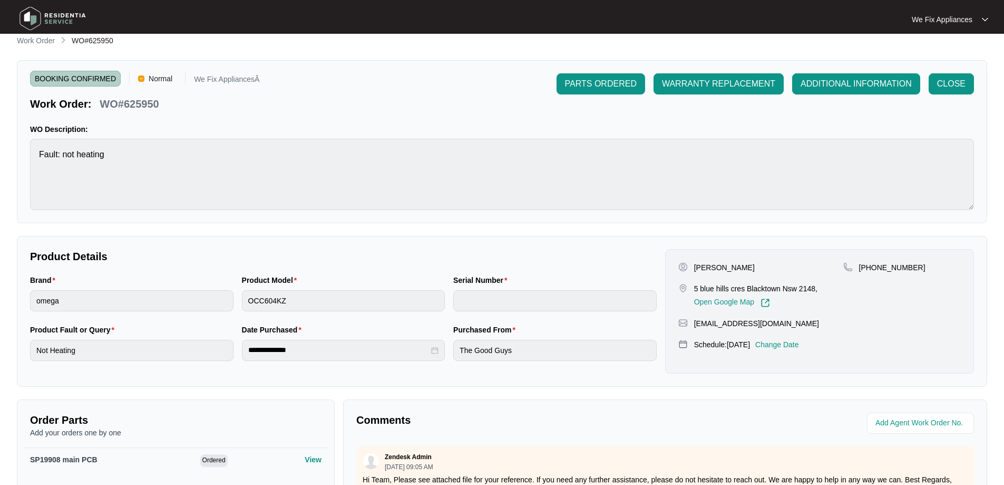
scroll to position [0, 0]
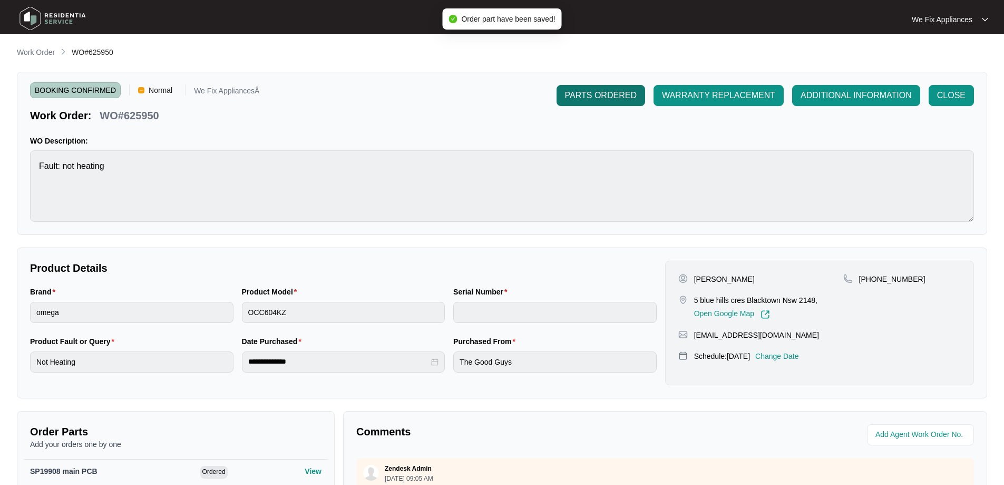
click at [605, 96] on span "PARTS ORDERED" at bounding box center [601, 95] width 72 height 13
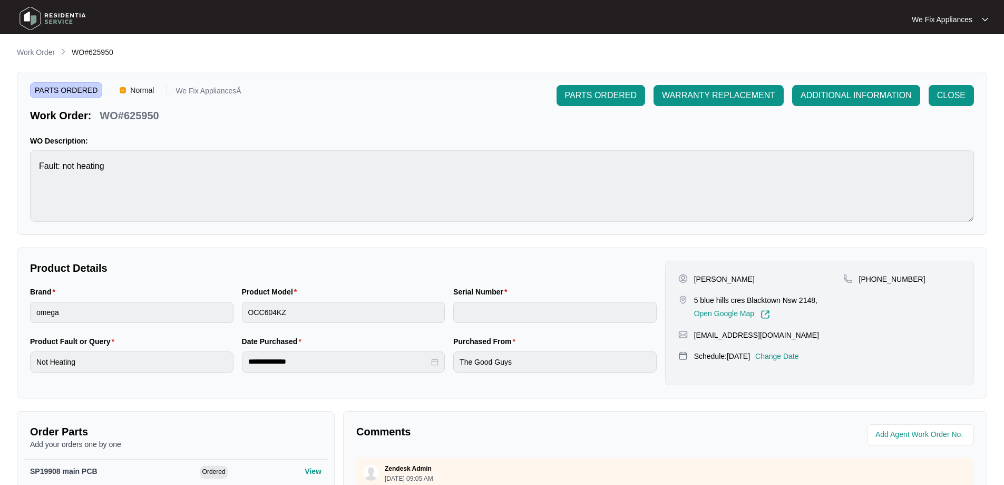
click at [60, 20] on img at bounding box center [53, 19] width 74 height 32
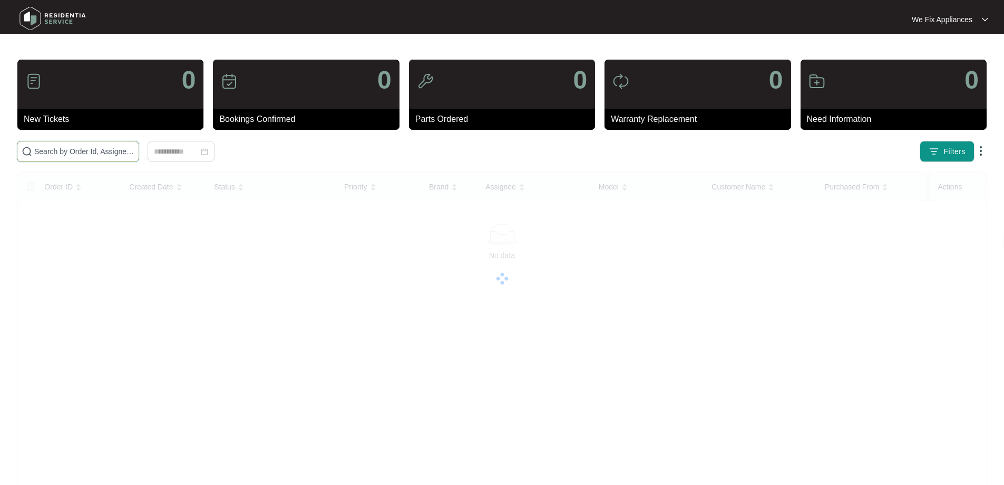
click at [66, 151] on input "text" at bounding box center [84, 152] width 100 height 12
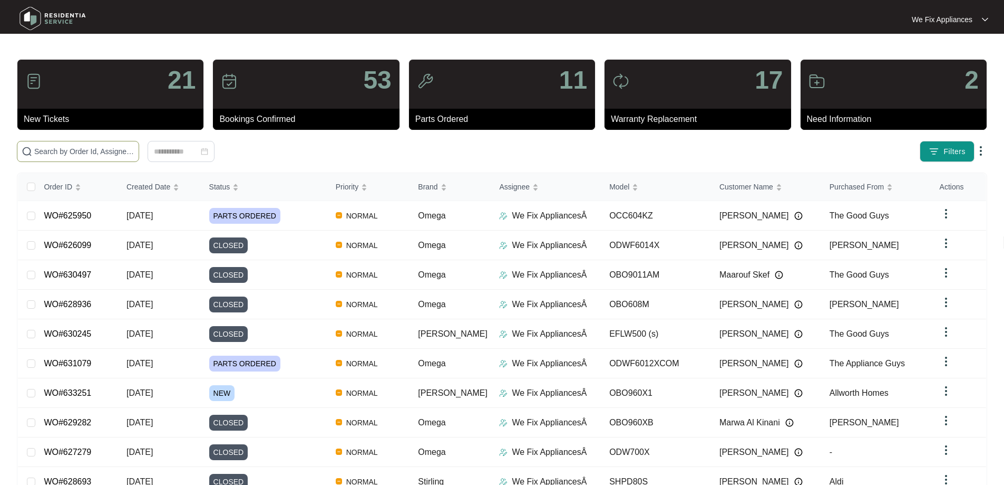
paste input "631008"
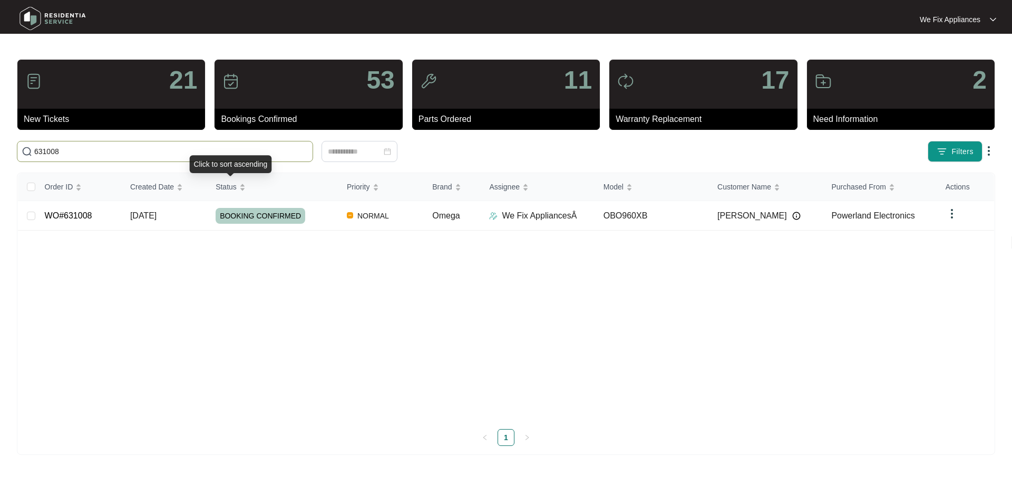
type input "631008"
click at [265, 219] on span "BOOKING CONFIRMED" at bounding box center [261, 216] width 90 height 16
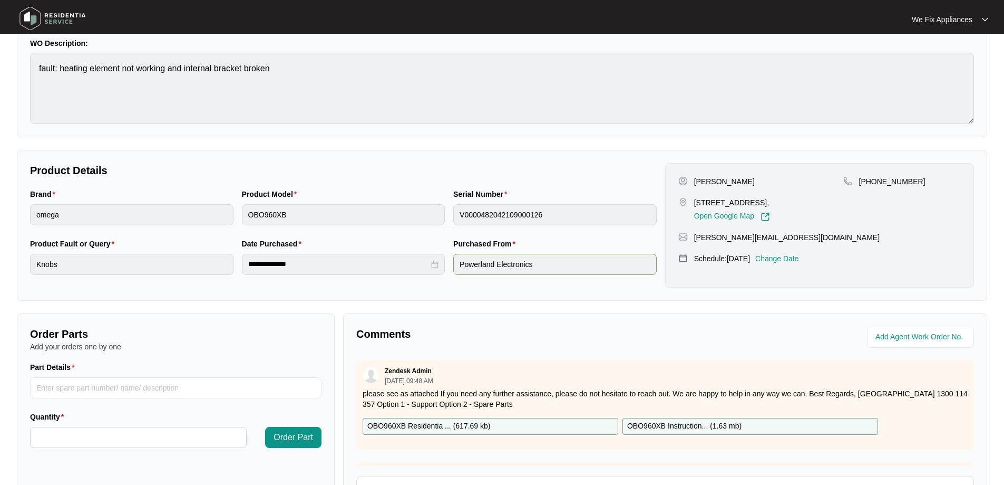
scroll to position [215, 0]
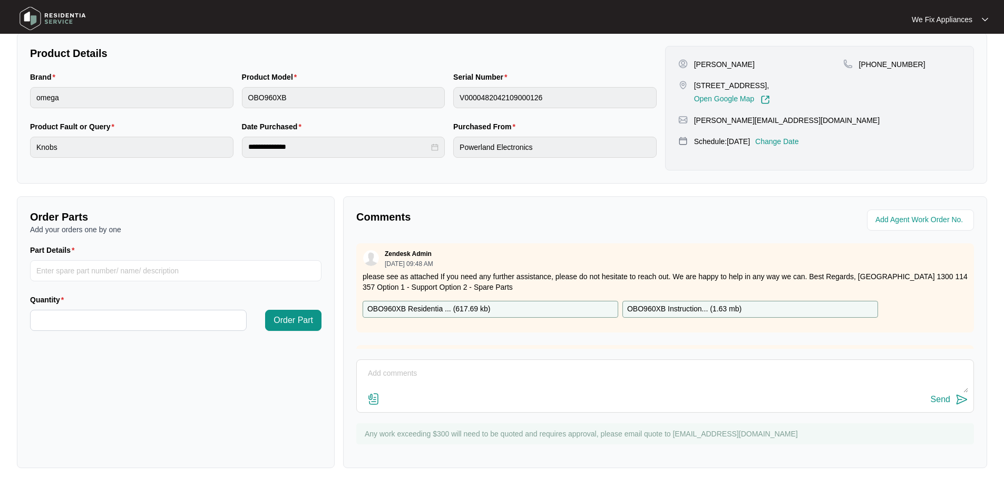
click at [402, 306] on p "OBO960XB Residentia ... ( 617.69 kb )" at bounding box center [429, 309] width 123 height 12
click at [119, 269] on input "Part Details" at bounding box center [176, 270] width 292 height 21
paste input "SP18485"
type input "SP18485"
click at [93, 322] on input "Quantity" at bounding box center [139, 320] width 216 height 20
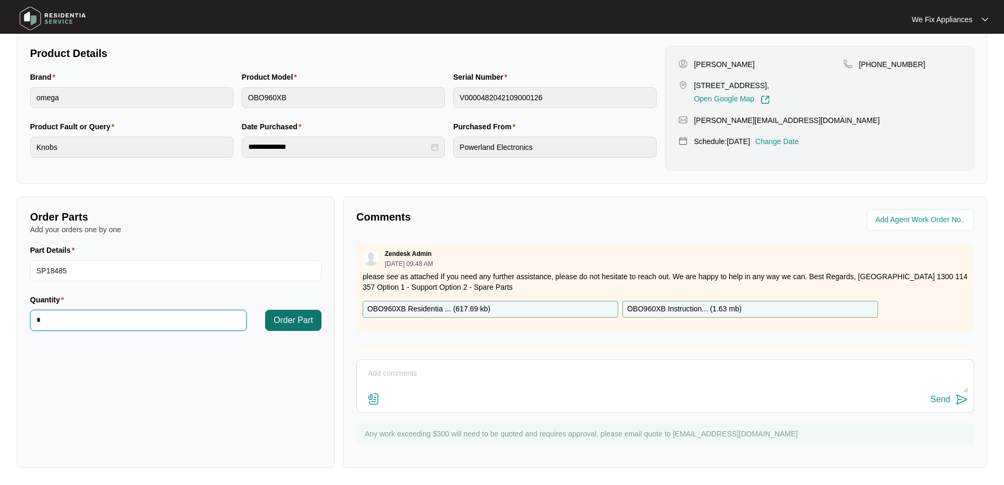
type input "*"
click at [301, 323] on span "Order Part" at bounding box center [294, 320] width 40 height 13
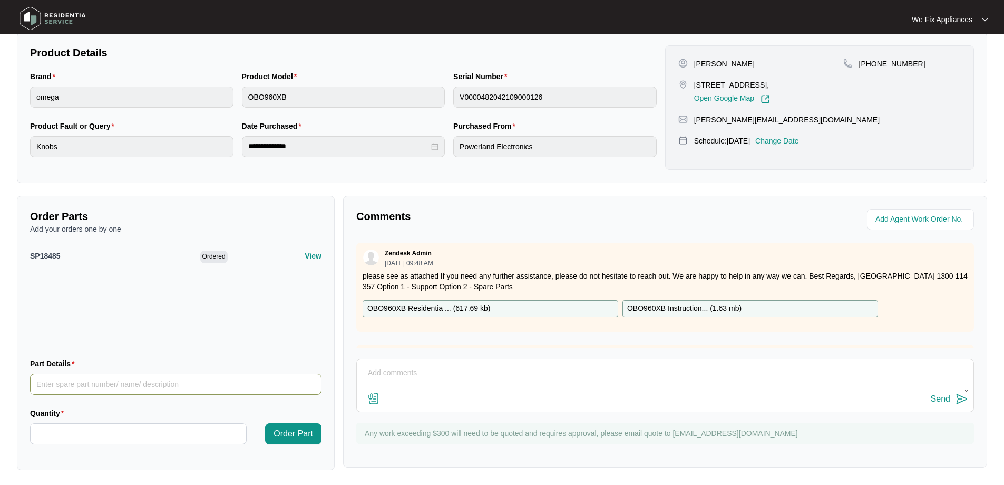
click at [92, 387] on input "Part Details" at bounding box center [176, 383] width 292 height 21
paste input "SP12981"
type input "SP12981"
click at [91, 425] on input "Quantity" at bounding box center [139, 433] width 216 height 20
type input "*"
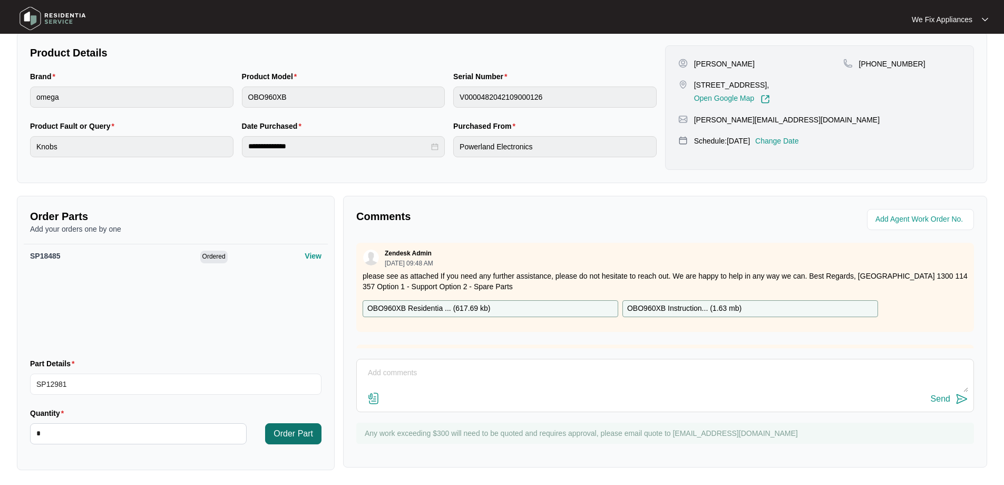
click at [294, 437] on span "Order Part" at bounding box center [294, 433] width 40 height 13
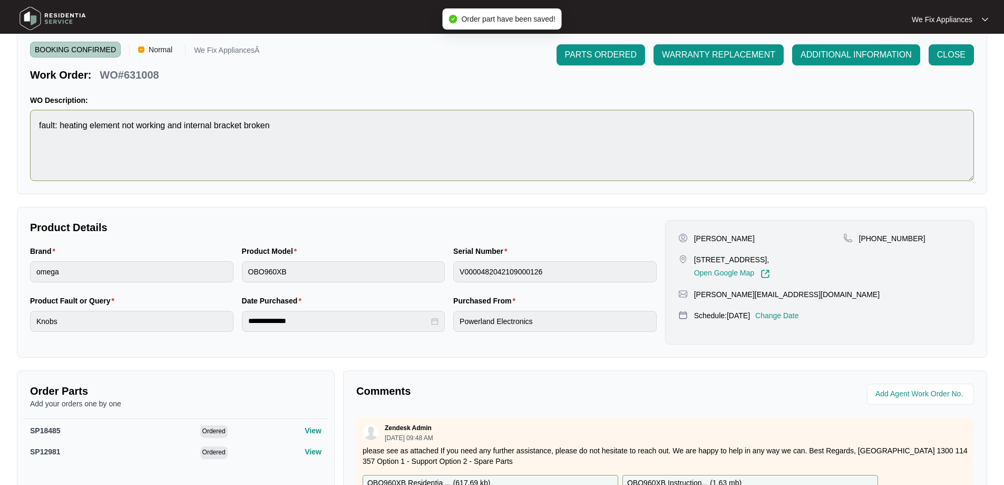
scroll to position [0, 0]
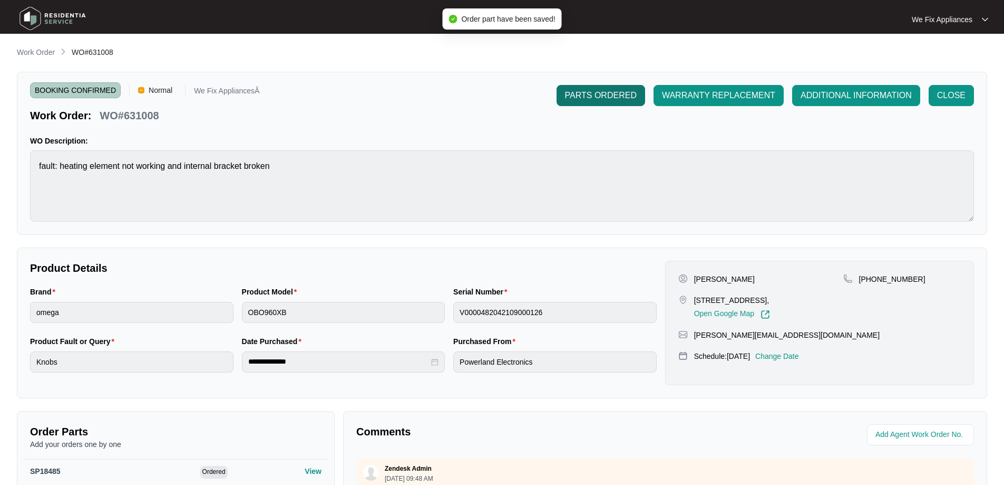
click at [598, 93] on span "PARTS ORDERED" at bounding box center [601, 95] width 72 height 13
